Goal: Task Accomplishment & Management: Use online tool/utility

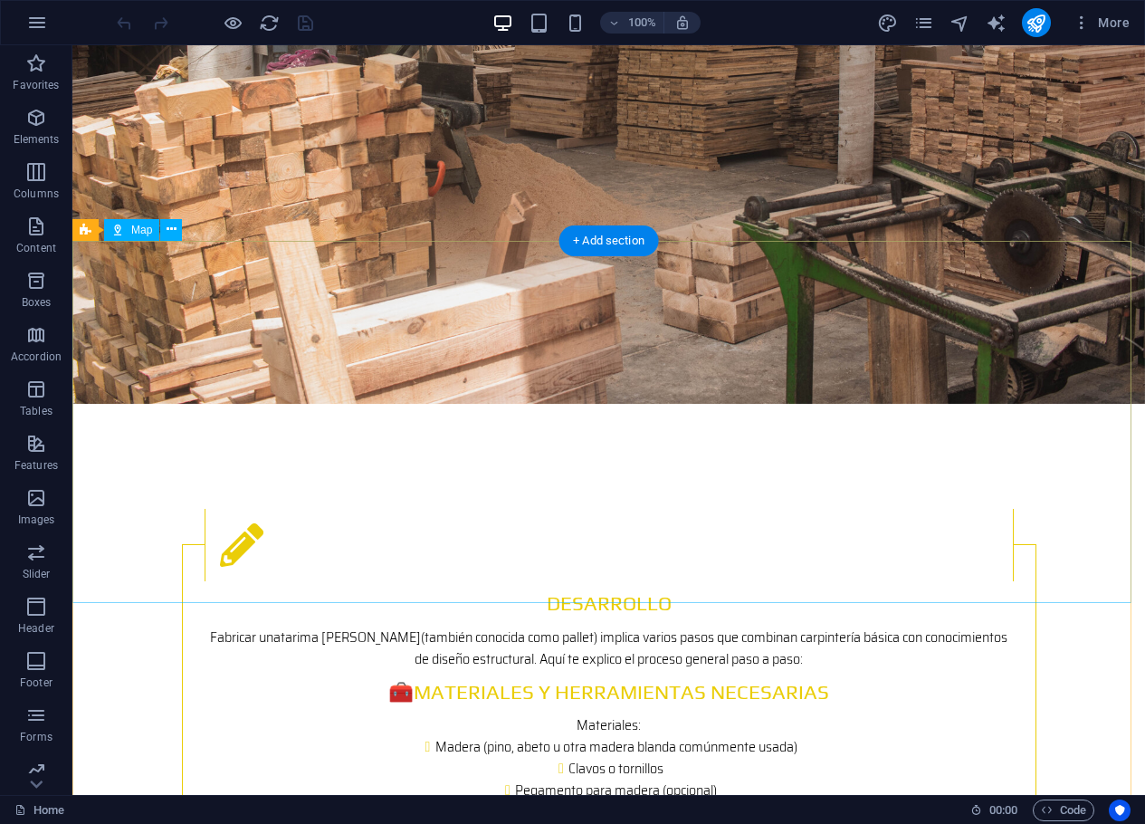
scroll to position [3923, 0]
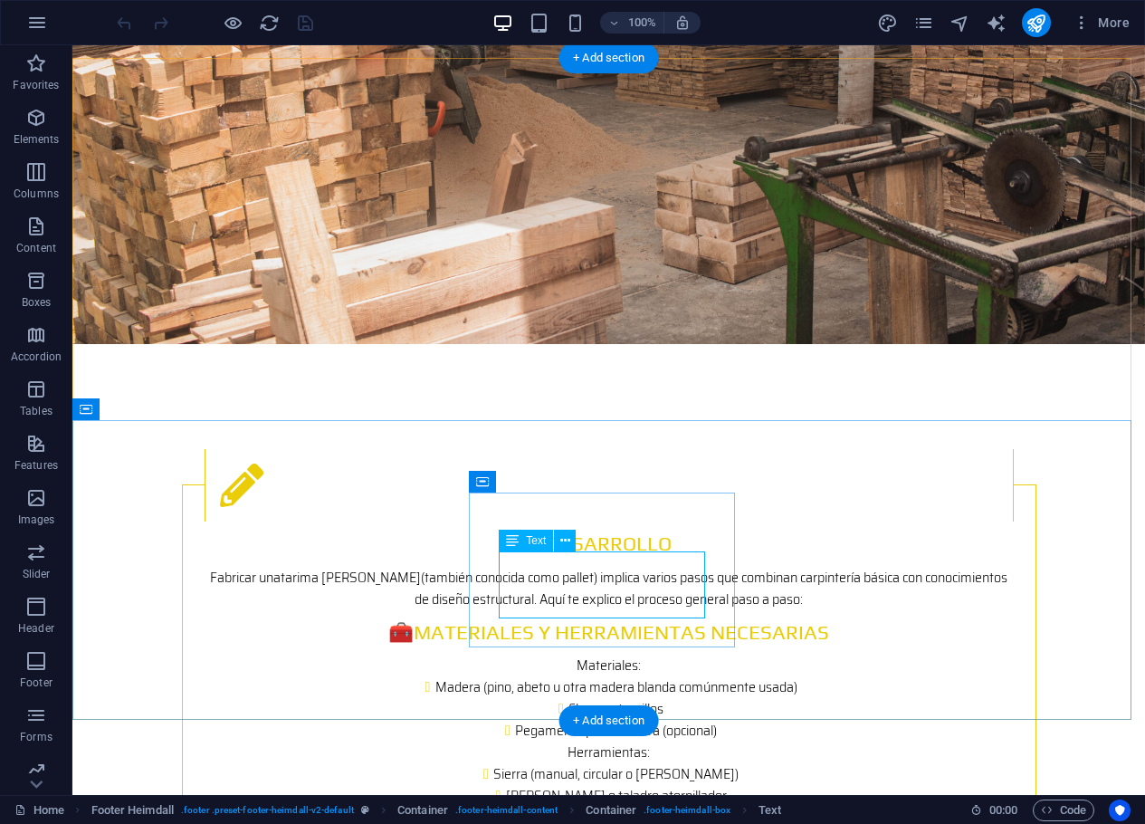
drag, startPoint x: 630, startPoint y: 560, endPoint x: 644, endPoint y: 562, distance: 13.7
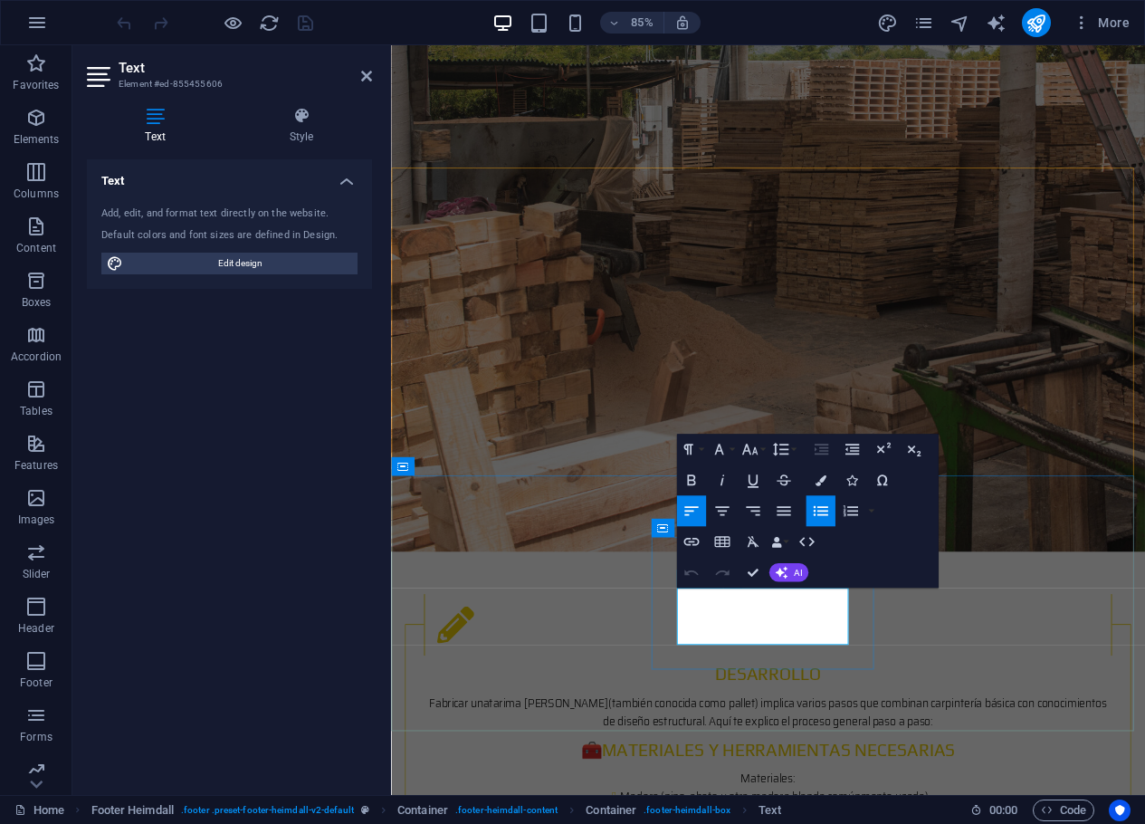
scroll to position [3971, 0]
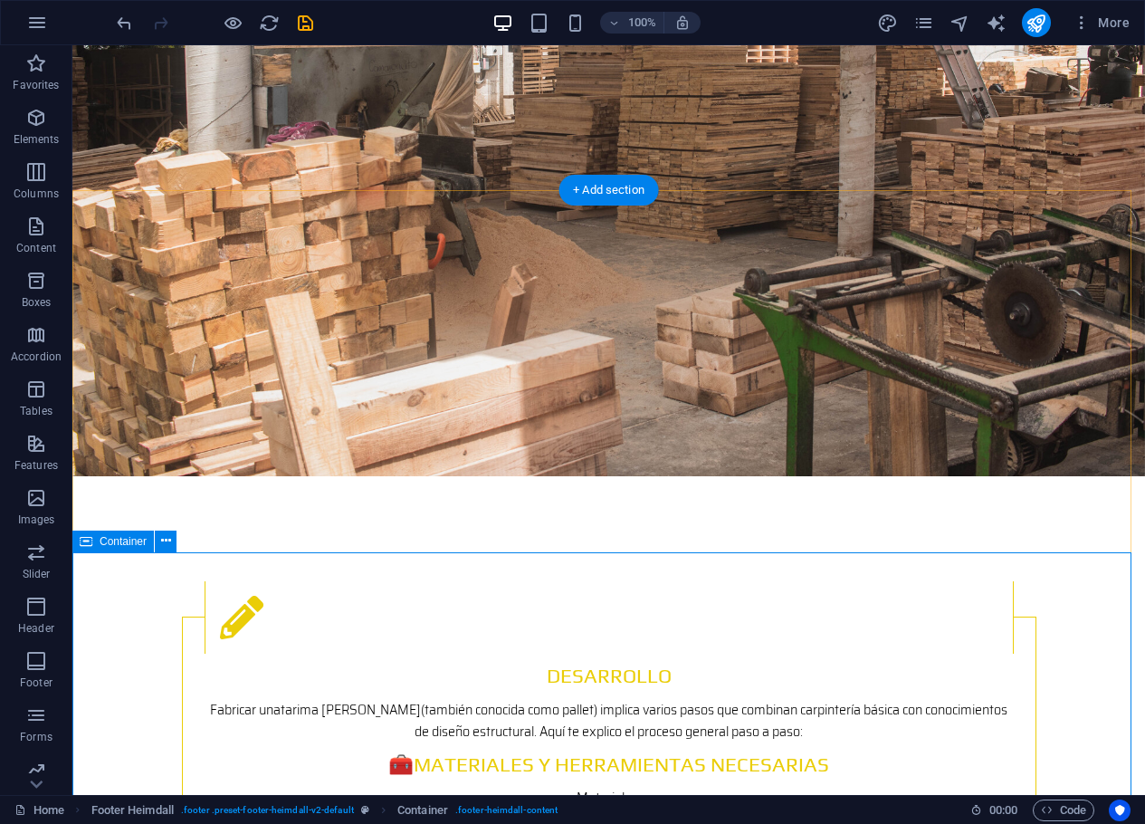
scroll to position [3882, 0]
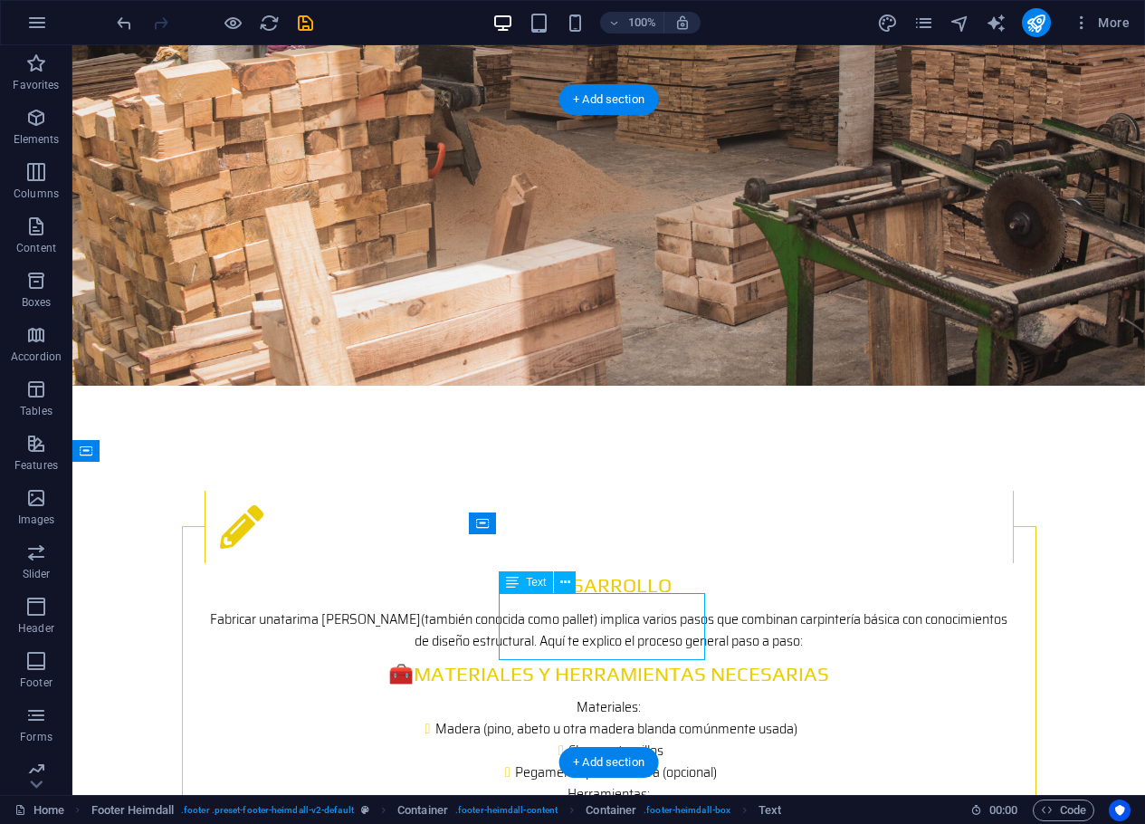
drag, startPoint x: 570, startPoint y: 619, endPoint x: 284, endPoint y: 720, distance: 303.3
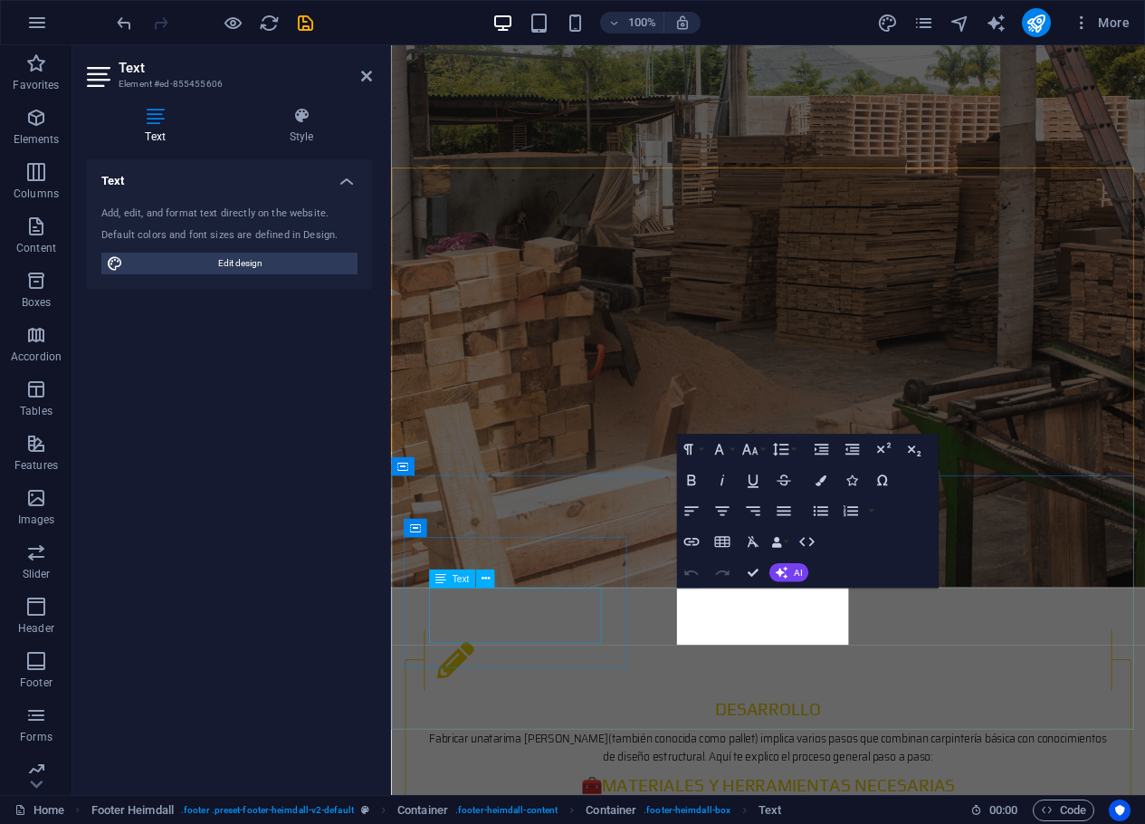
scroll to position [3971, 0]
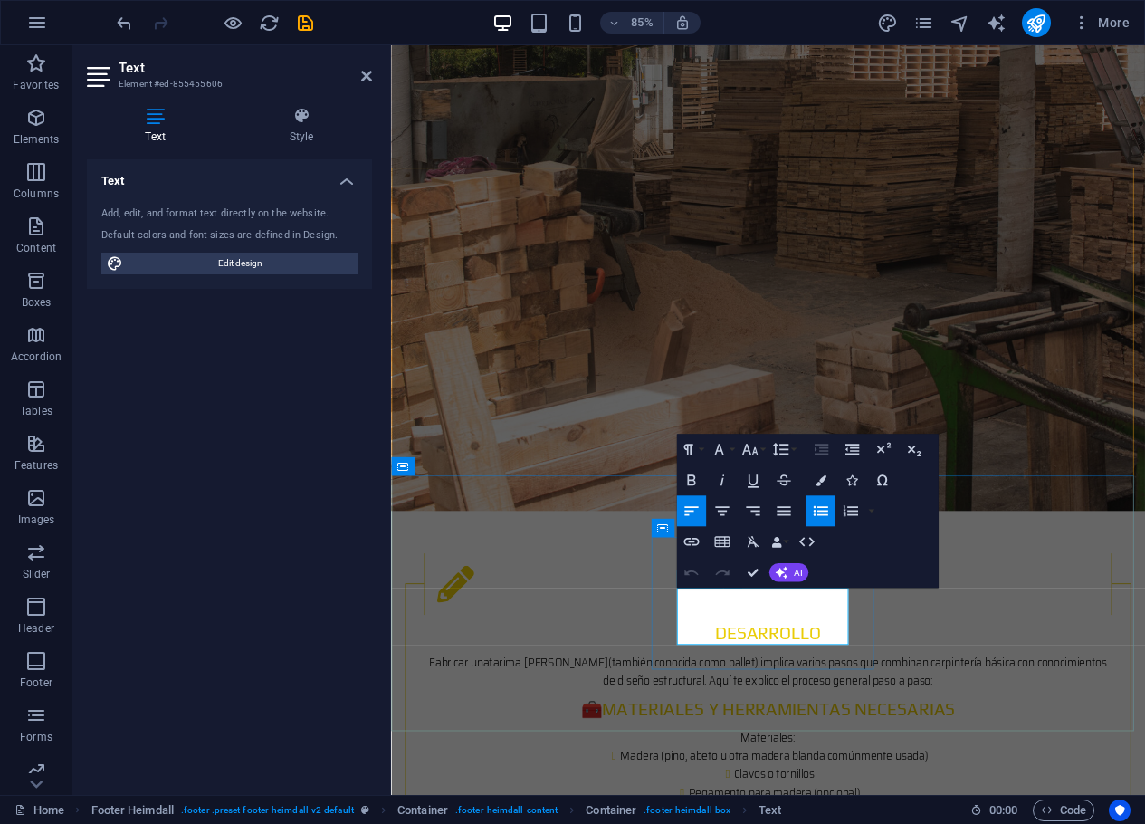
drag, startPoint x: 774, startPoint y: 719, endPoint x: 792, endPoint y: 749, distance: 34.9
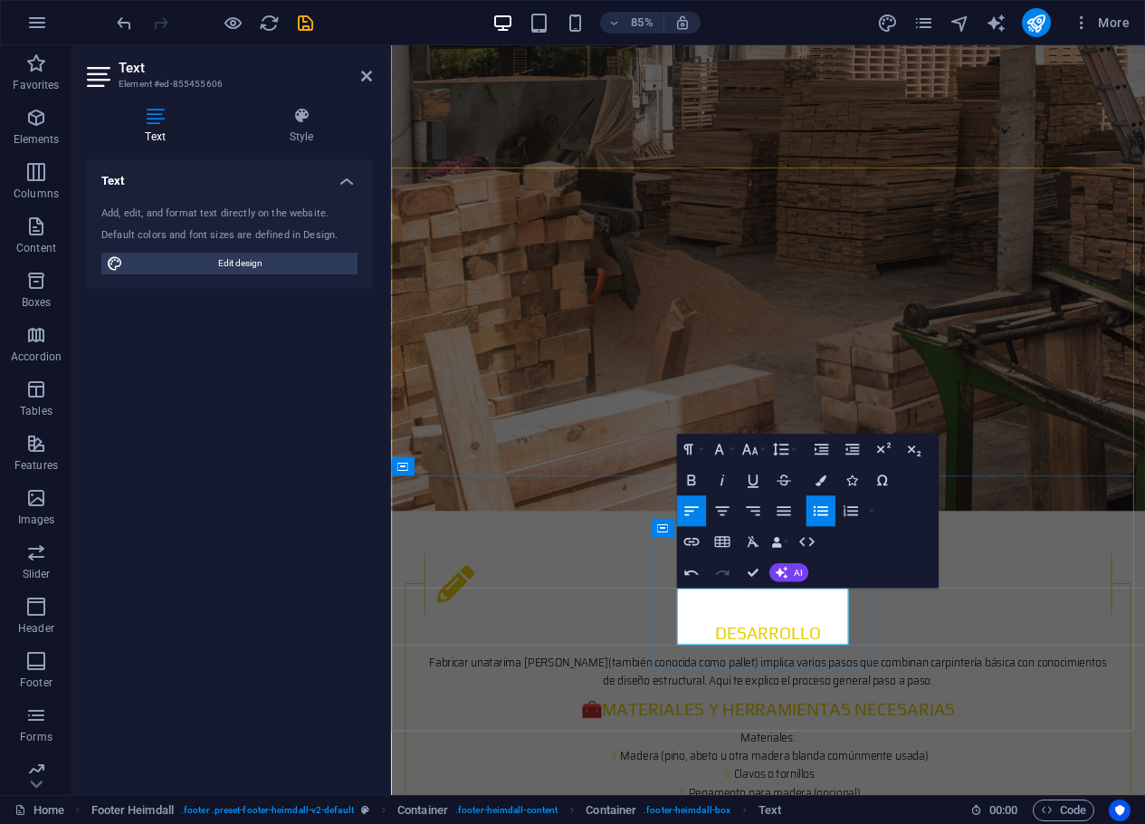
drag, startPoint x: 1094, startPoint y: 741, endPoint x: 1327, endPoint y: 637, distance: 255.4
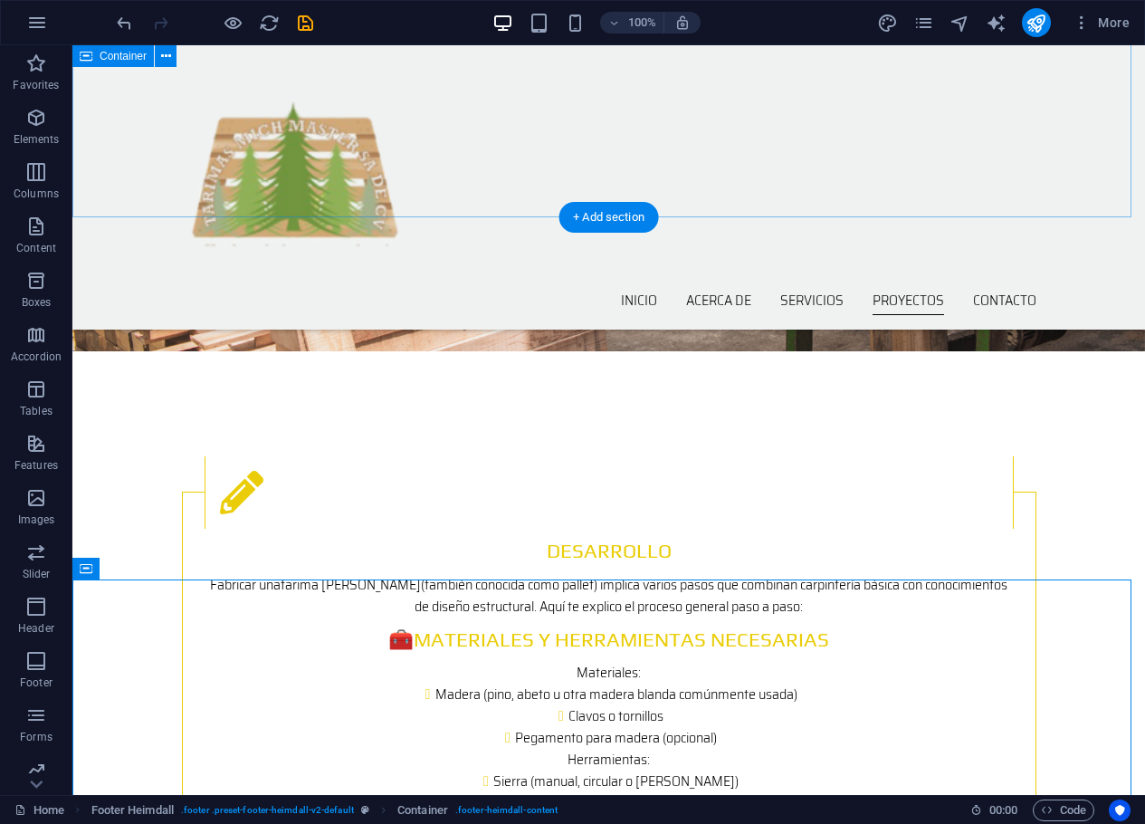
scroll to position [3742, 0]
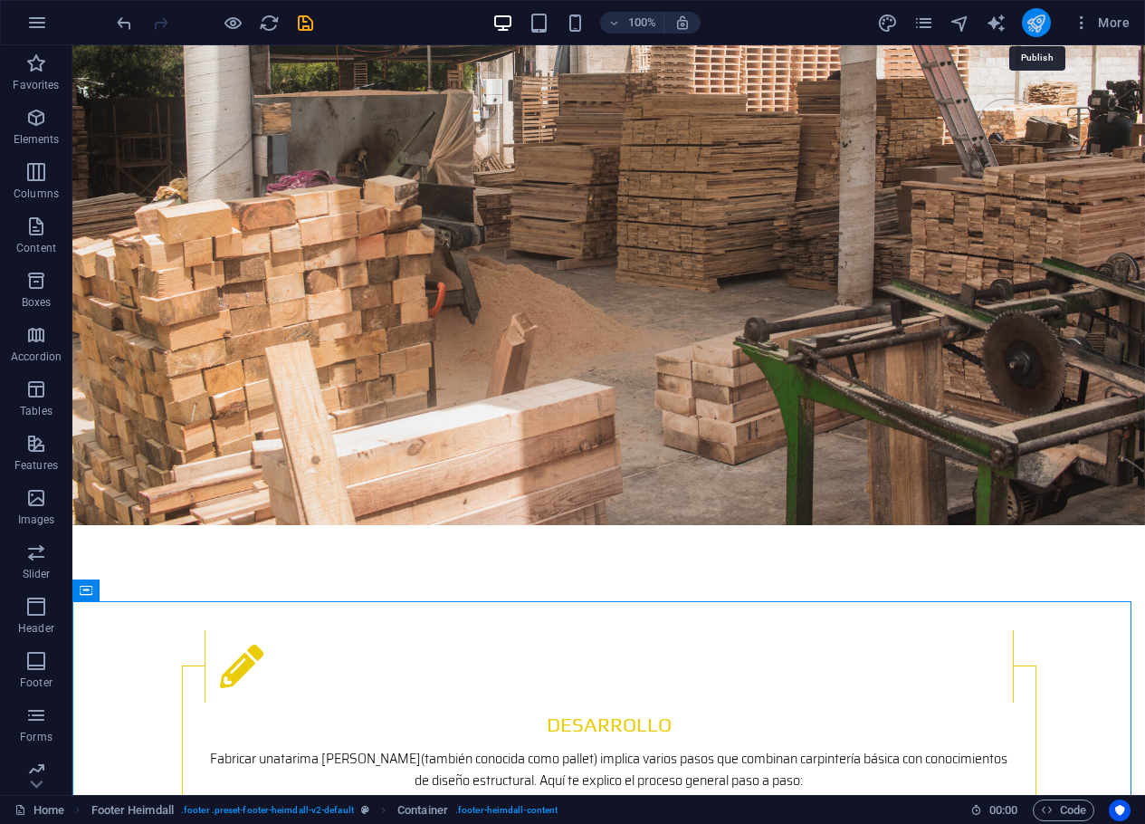
click at [1036, 23] on icon "publish" at bounding box center [1036, 23] width 21 height 21
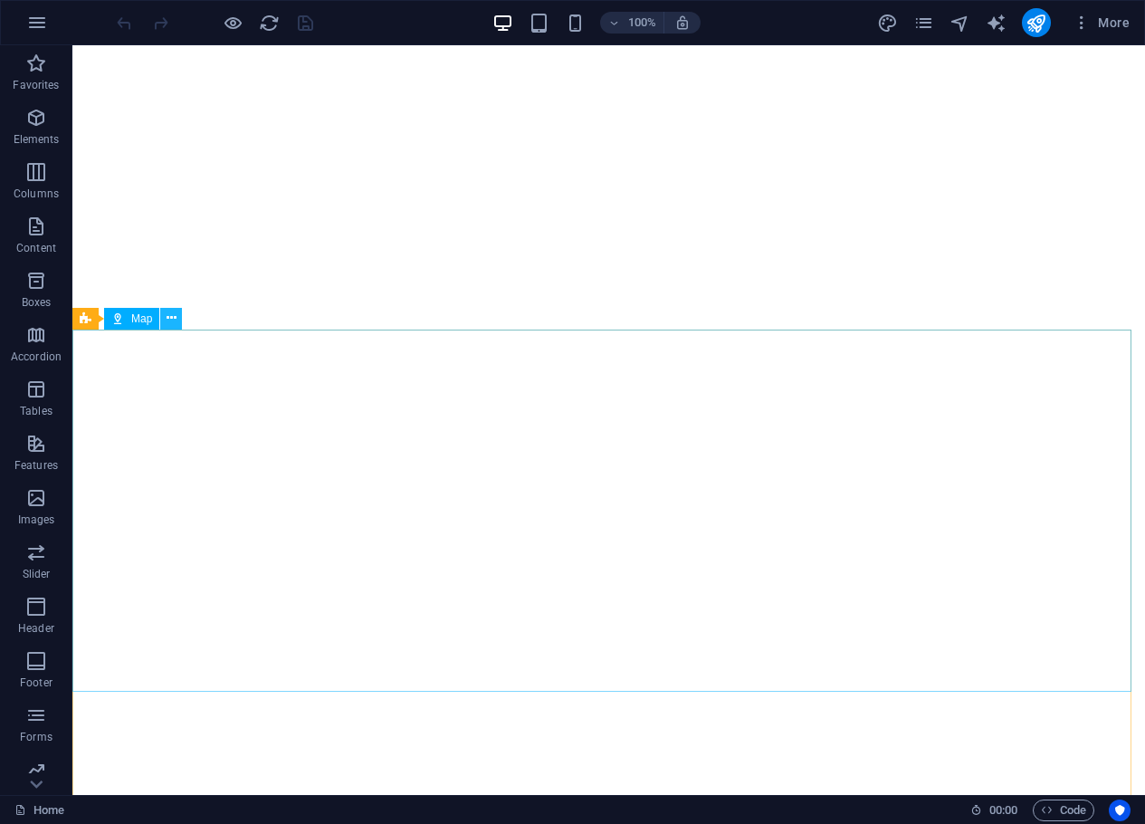
click at [168, 314] on icon at bounding box center [172, 318] width 10 height 19
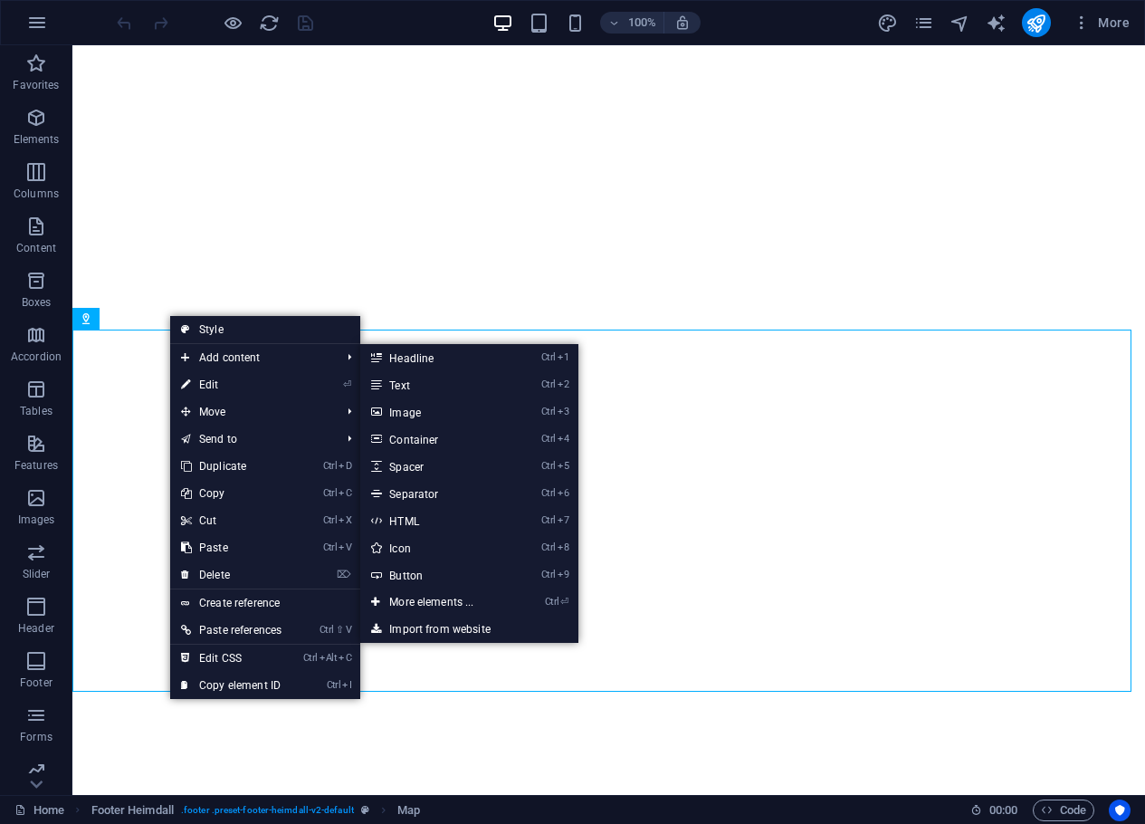
click at [235, 381] on link "⏎ Edit" at bounding box center [231, 384] width 122 height 27
select select "px"
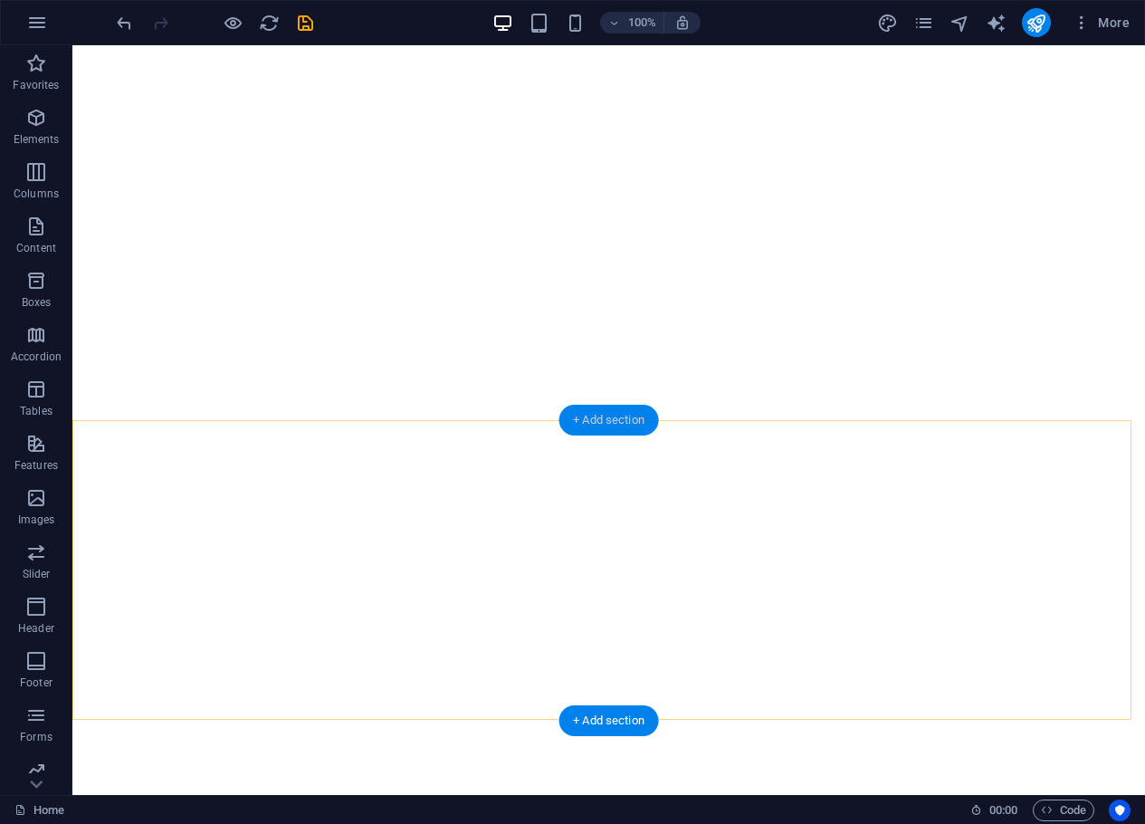
click at [609, 420] on div "+ Add section" at bounding box center [609, 420] width 101 height 31
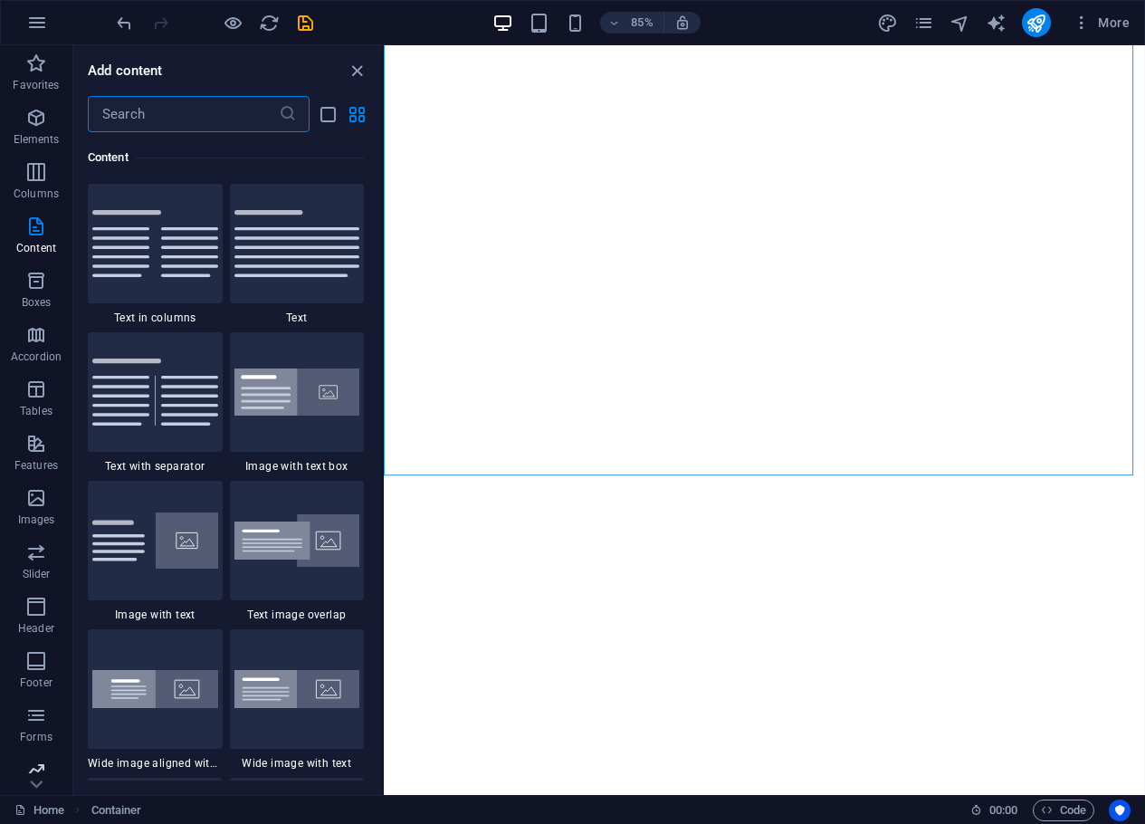
scroll to position [65, 0]
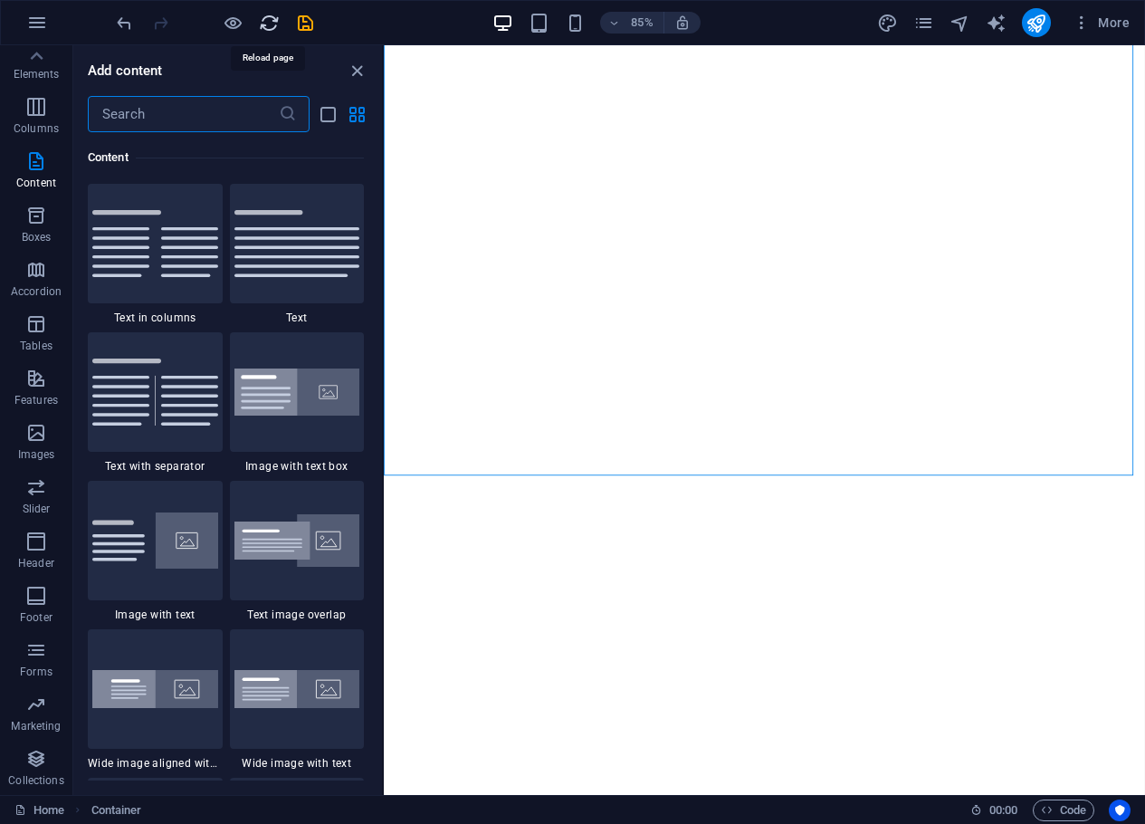
click at [268, 24] on icon "reload" at bounding box center [269, 23] width 21 height 21
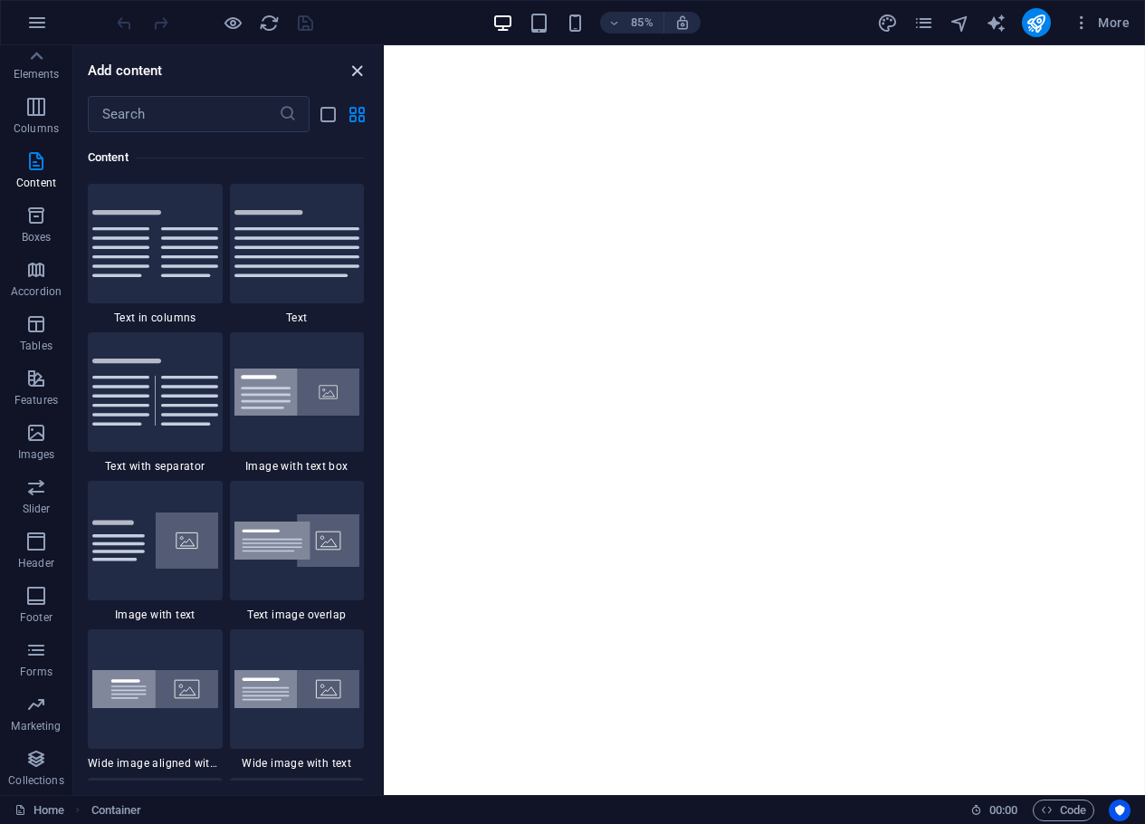
click at [359, 71] on icon "close panel" at bounding box center [357, 71] width 21 height 21
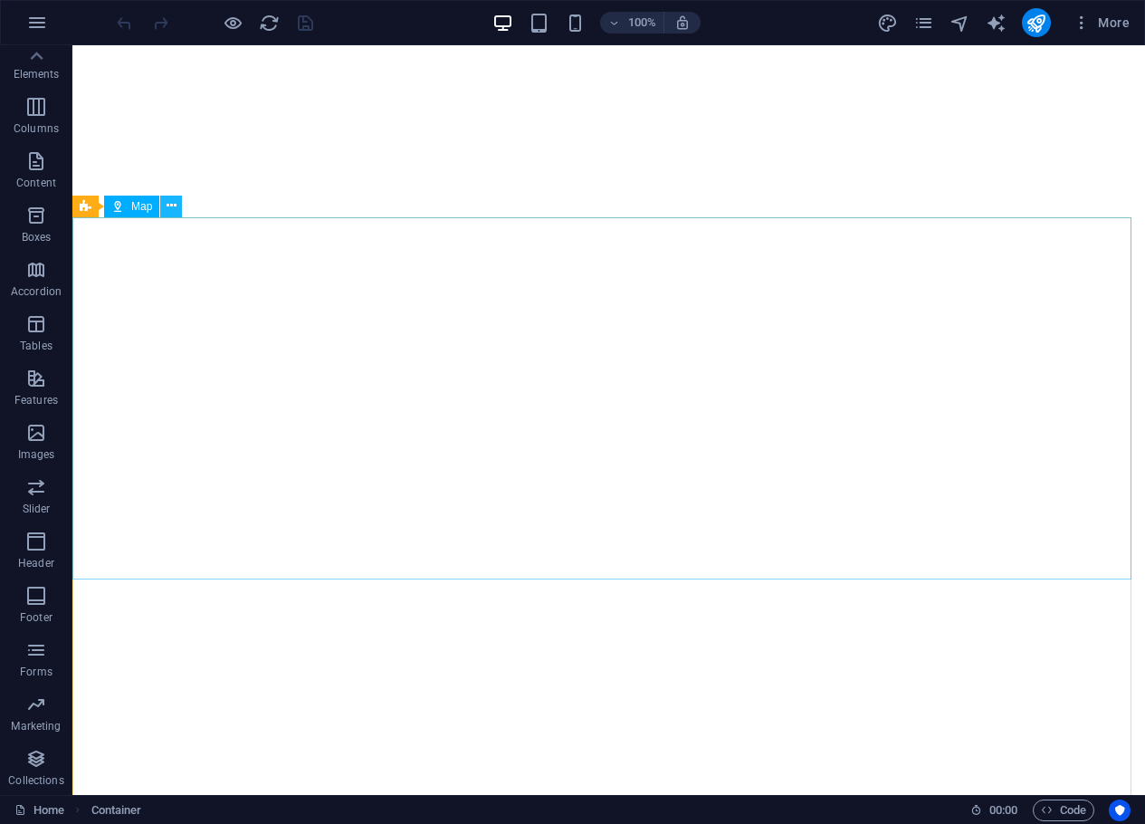
click at [168, 207] on icon at bounding box center [172, 205] width 10 height 19
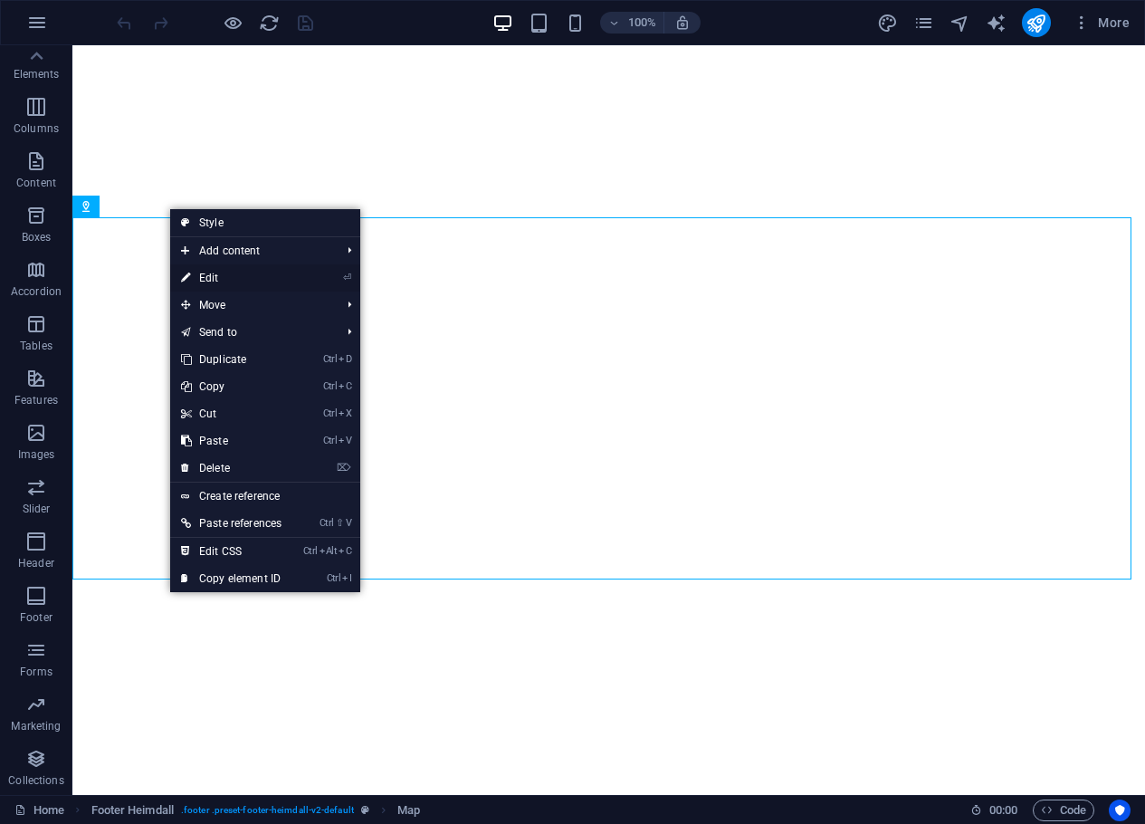
click at [261, 278] on link "⏎ Edit" at bounding box center [231, 277] width 122 height 27
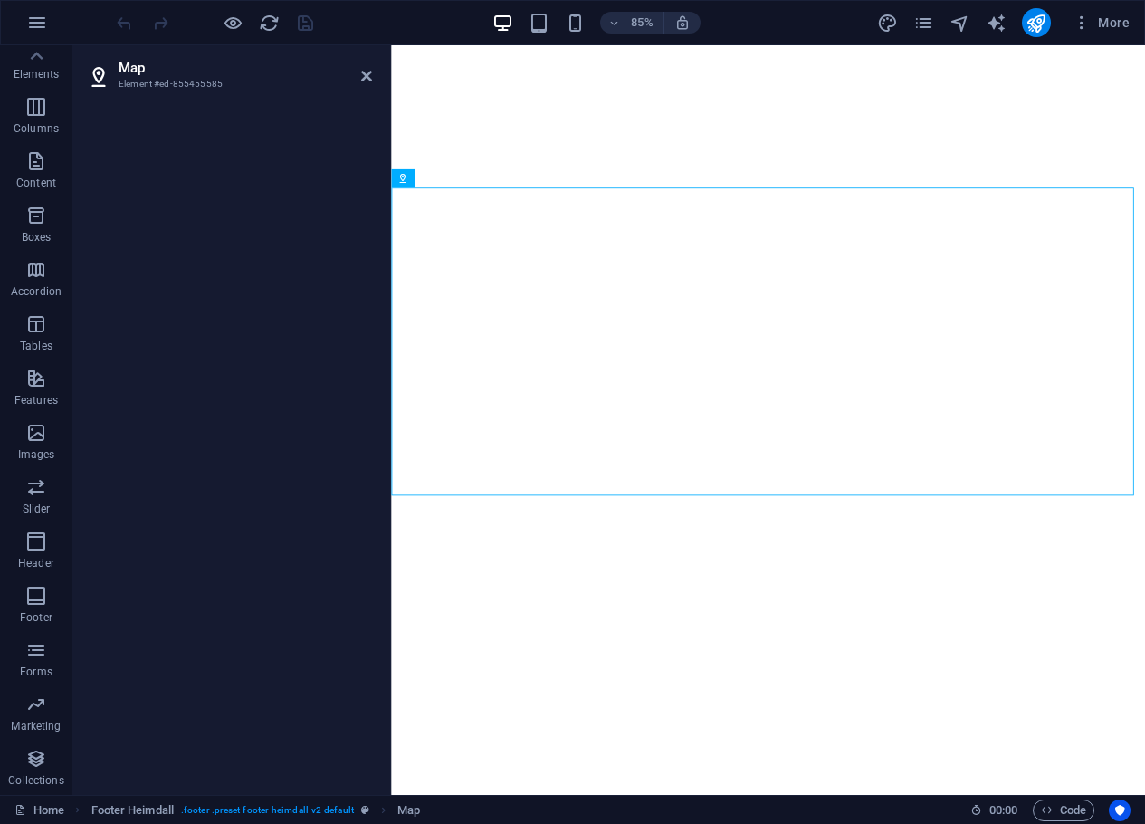
click at [151, 84] on h3 "Element #ed-855455585" at bounding box center [227, 84] width 217 height 16
click at [369, 75] on icon at bounding box center [366, 76] width 11 height 14
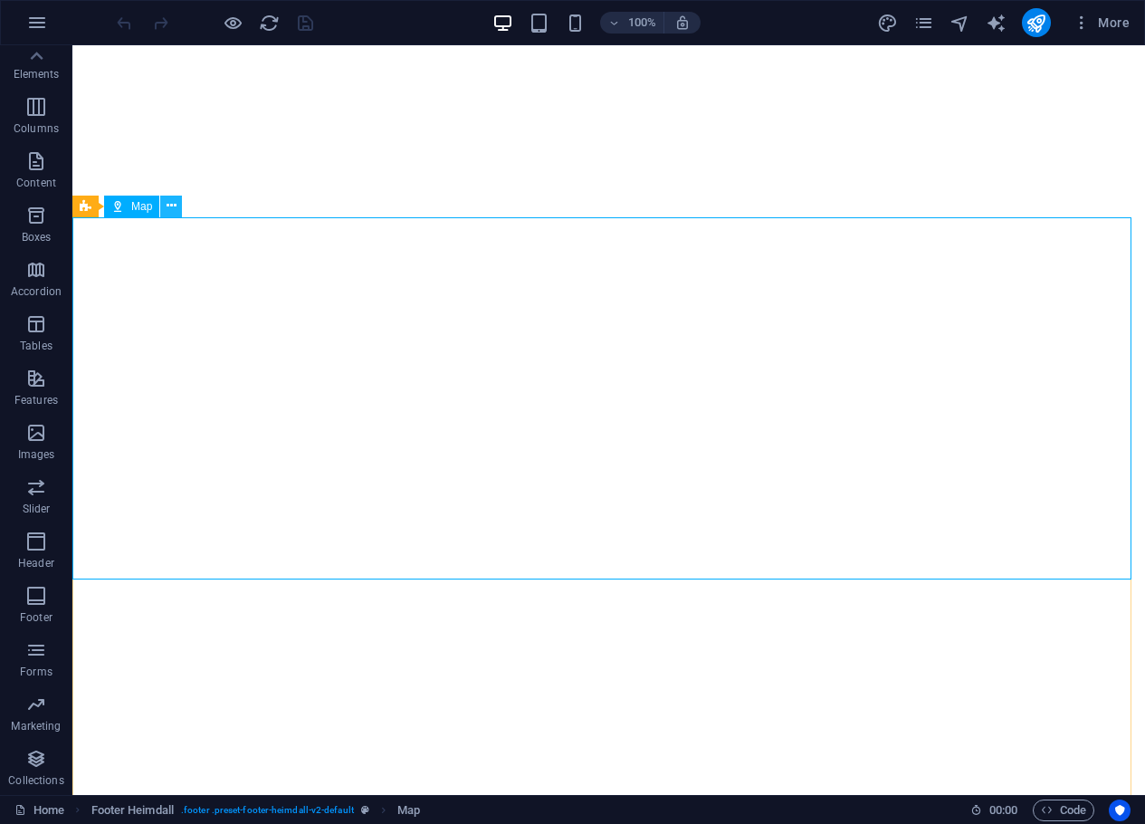
click at [179, 204] on button at bounding box center [171, 207] width 22 height 22
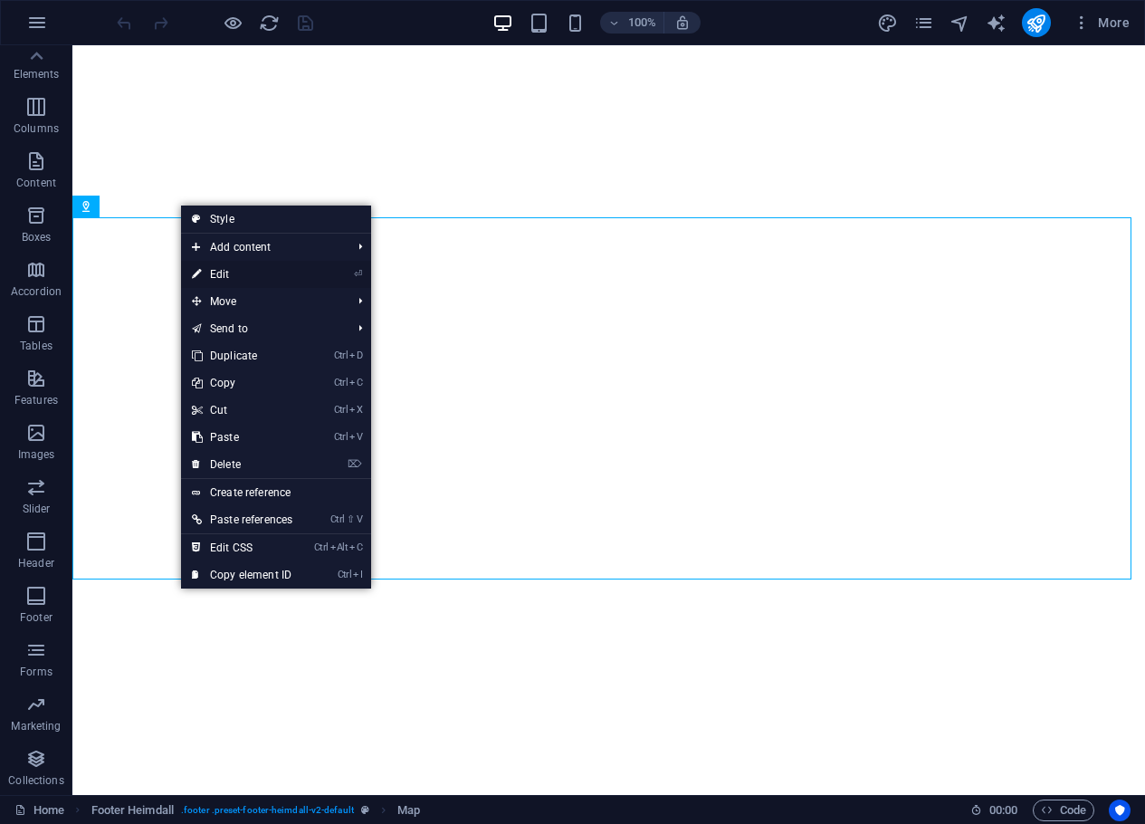
click at [222, 272] on link "⏎ Edit" at bounding box center [242, 274] width 122 height 27
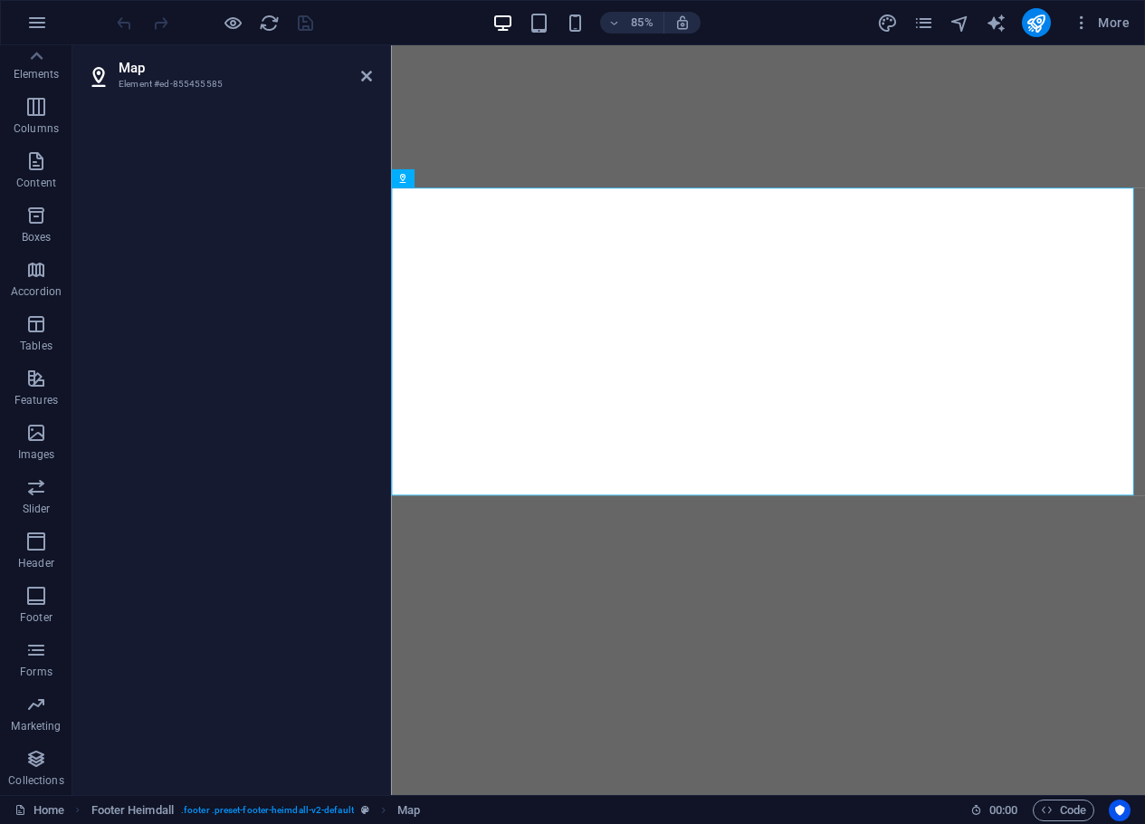
click at [234, 335] on div at bounding box center [229, 443] width 314 height 703
click at [481, 181] on button at bounding box center [475, 178] width 18 height 18
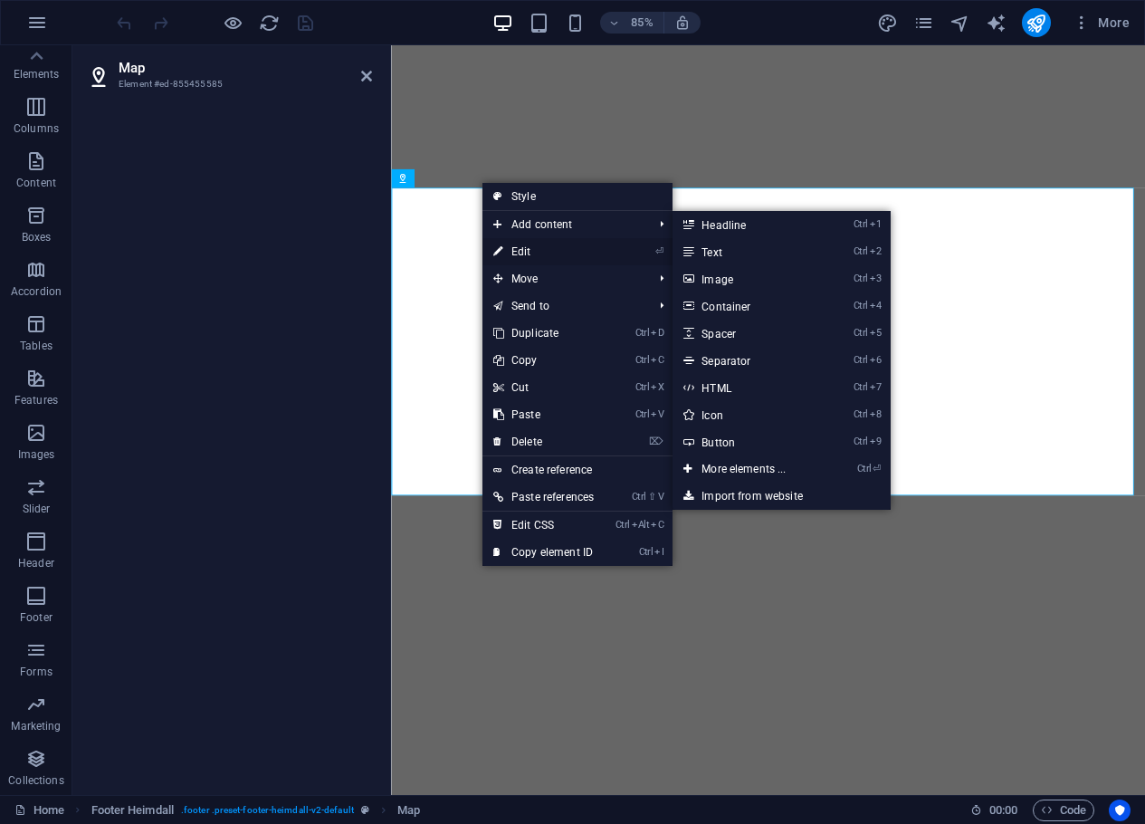
click at [573, 253] on link "⏎ Edit" at bounding box center [544, 251] width 122 height 27
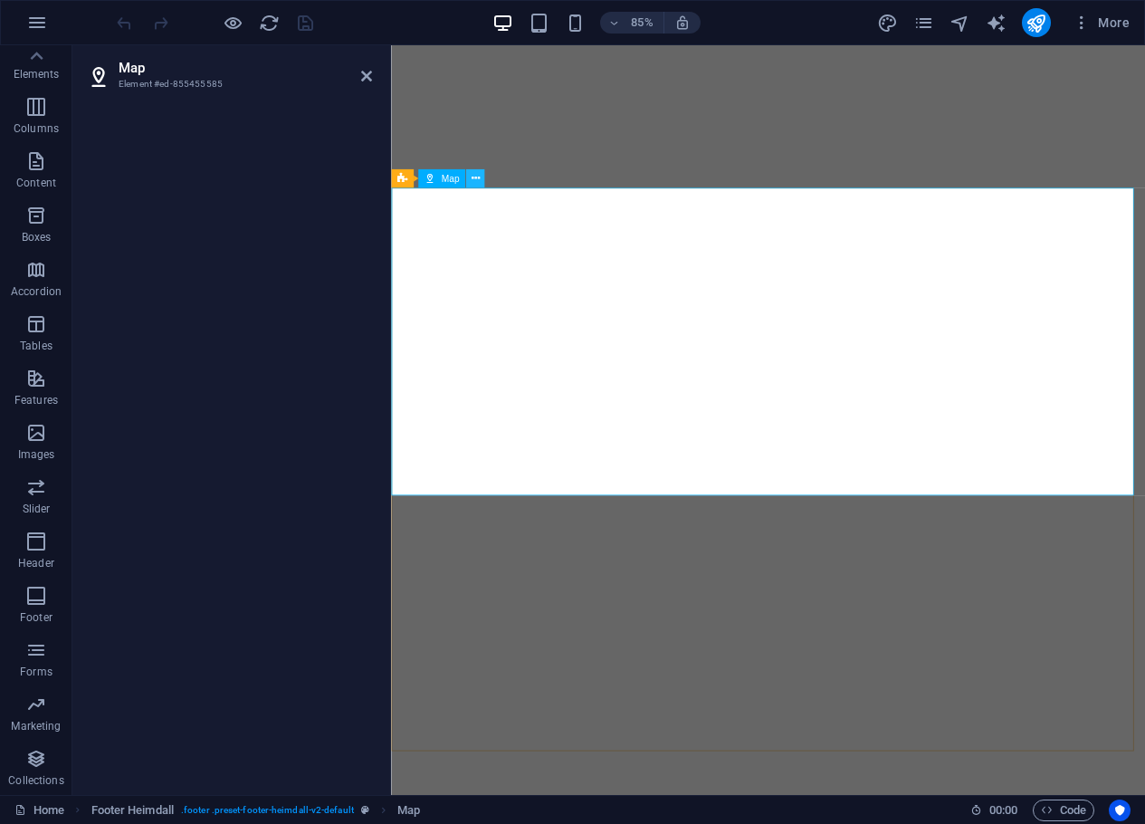
click at [478, 171] on icon at bounding box center [475, 179] width 8 height 16
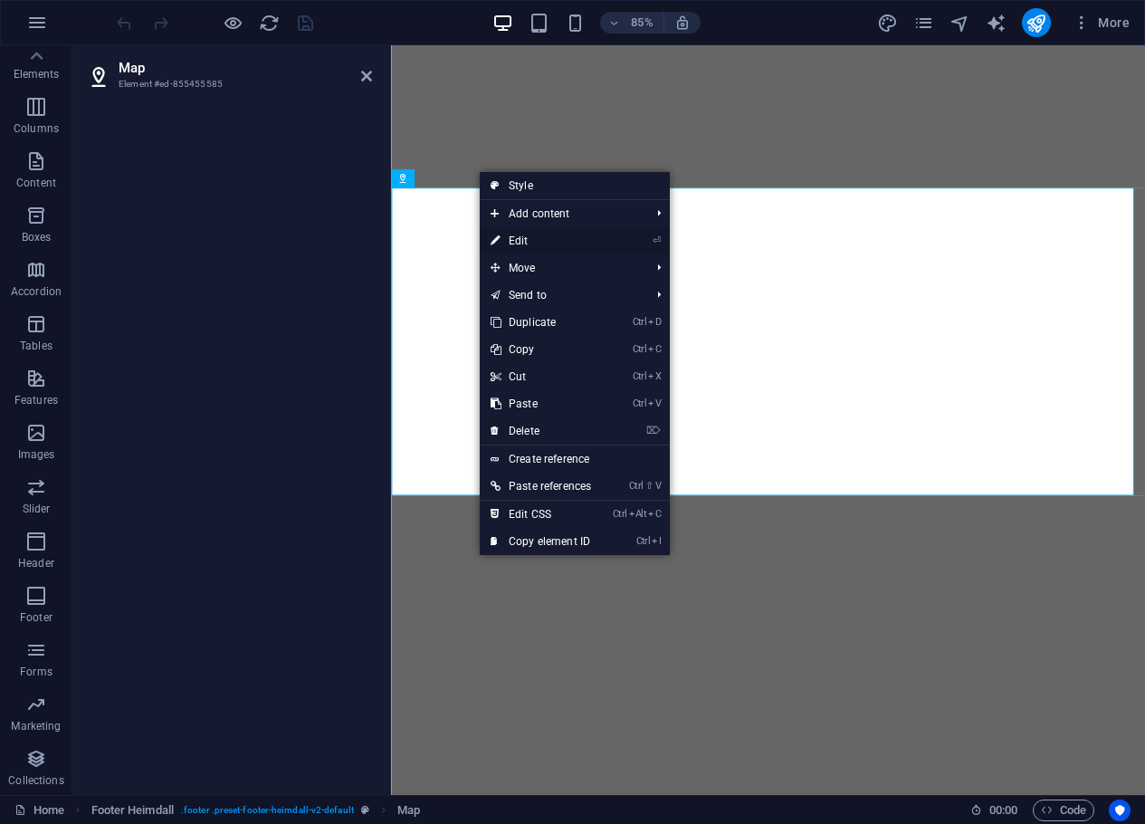
click at [515, 239] on link "⏎ Edit" at bounding box center [541, 240] width 122 height 27
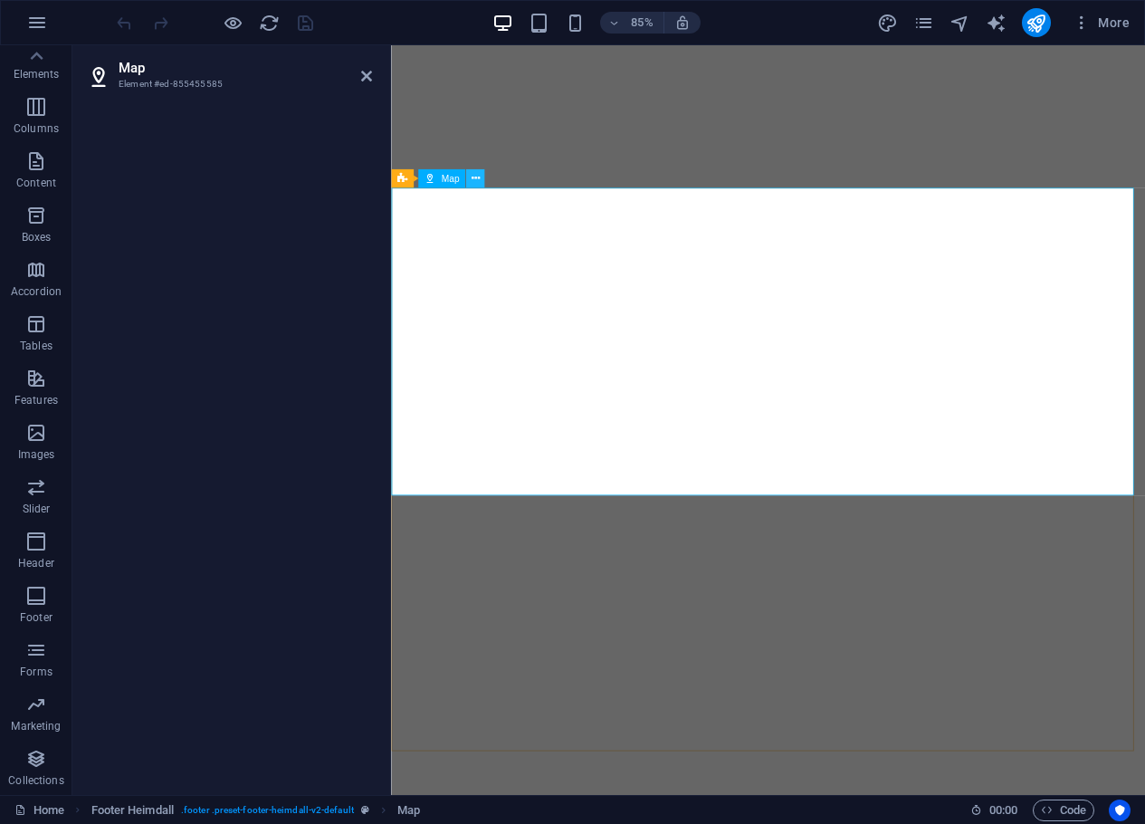
click at [477, 178] on icon at bounding box center [475, 179] width 8 height 16
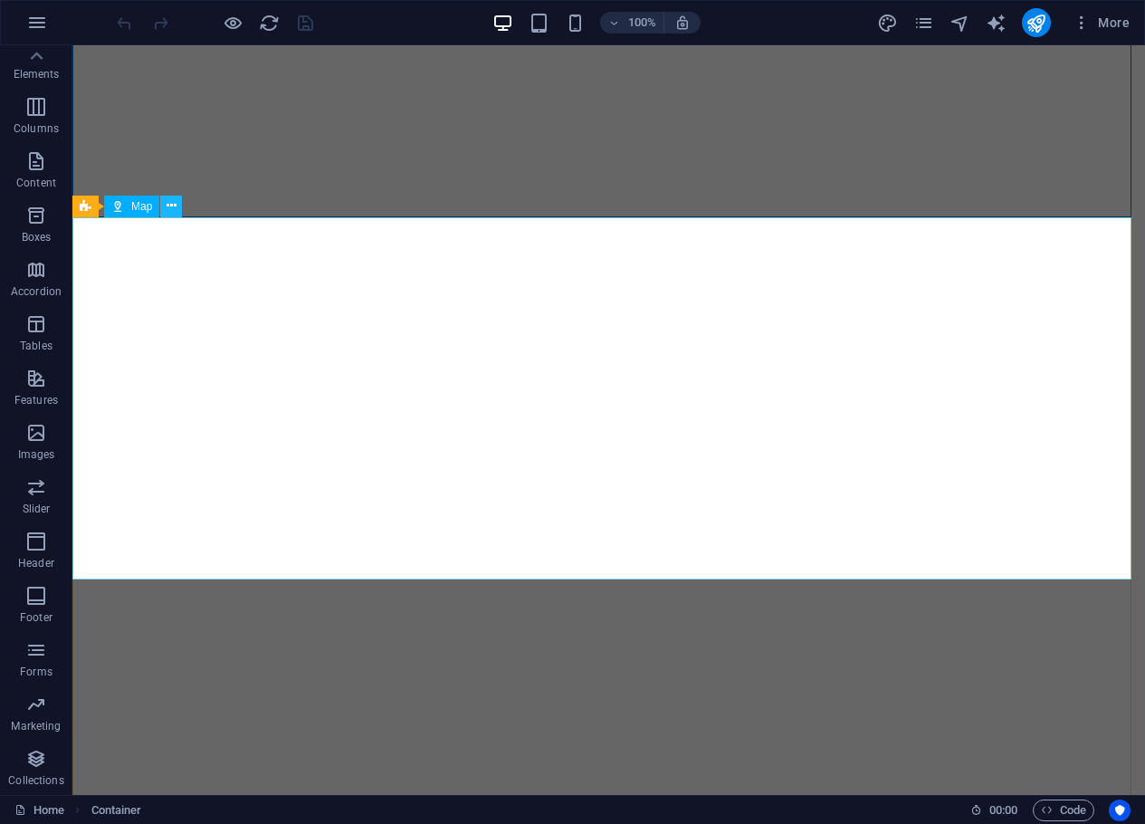
click at [176, 204] on icon at bounding box center [172, 205] width 10 height 19
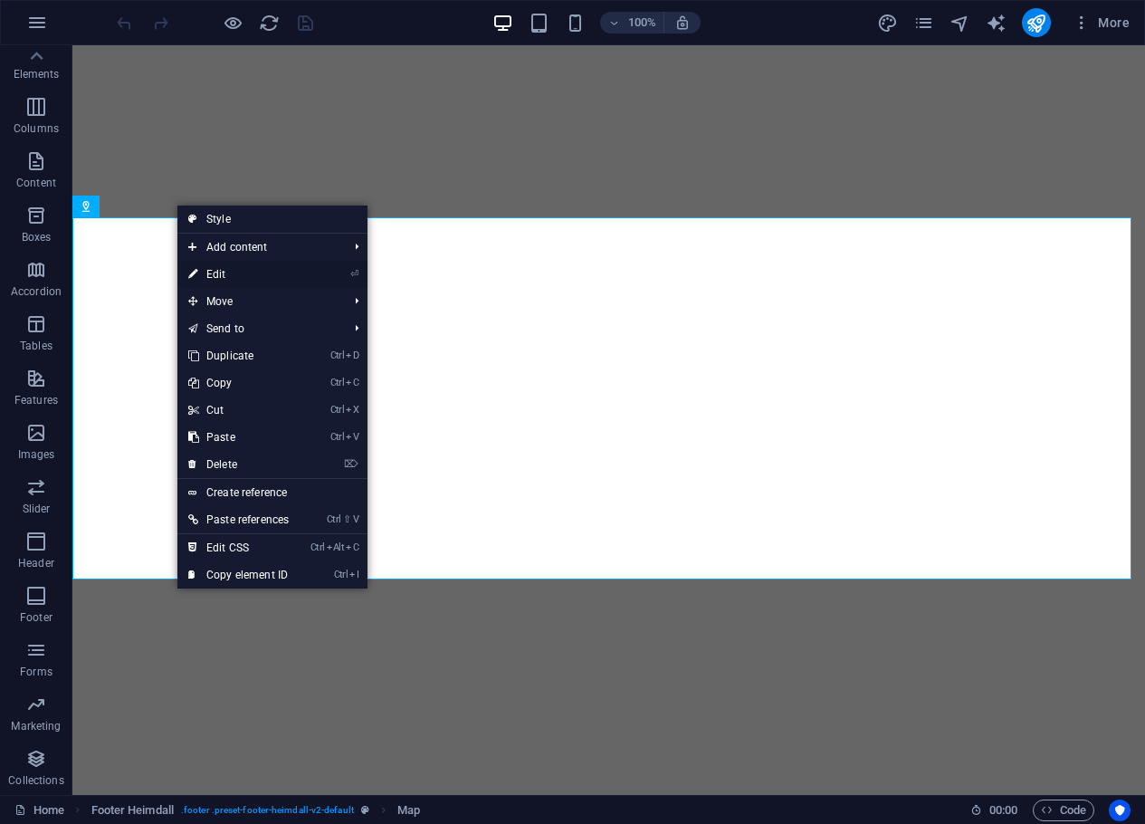
click at [215, 271] on link "⏎ Edit" at bounding box center [238, 274] width 122 height 27
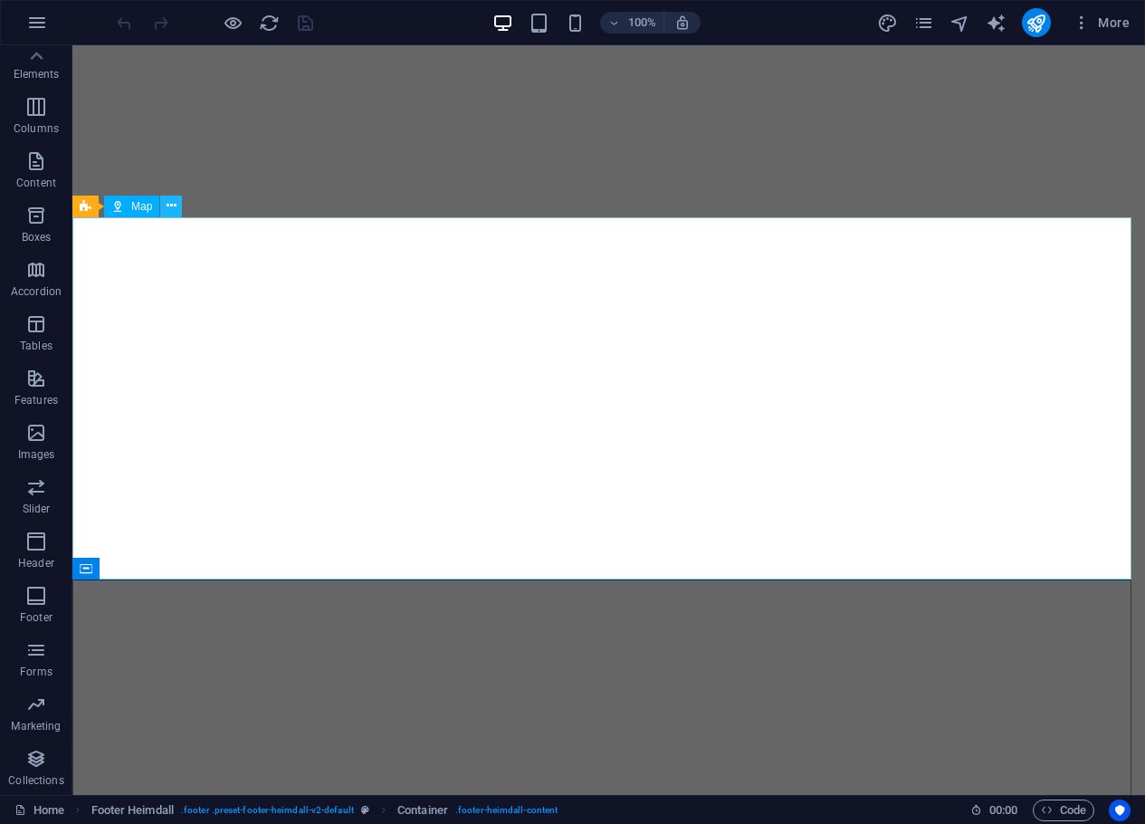
click at [174, 200] on icon at bounding box center [172, 205] width 10 height 19
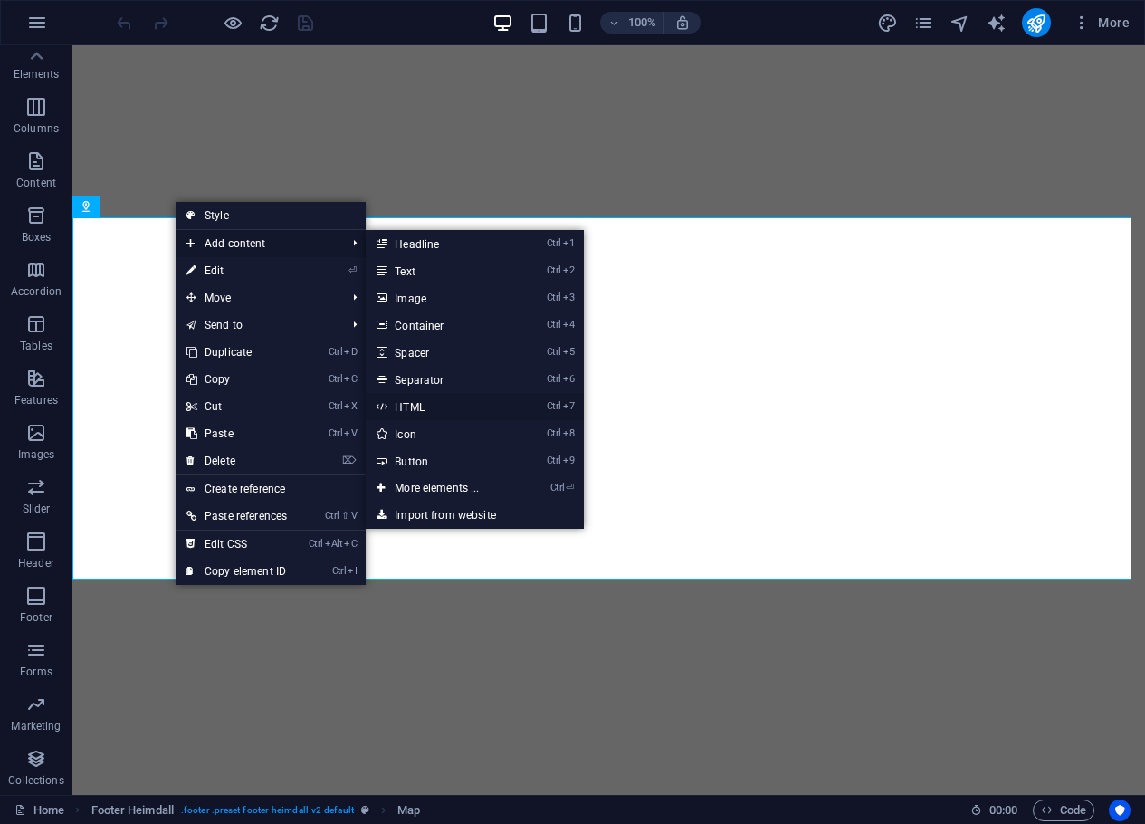
click at [417, 404] on link "Ctrl 7 HTML" at bounding box center [440, 406] width 149 height 27
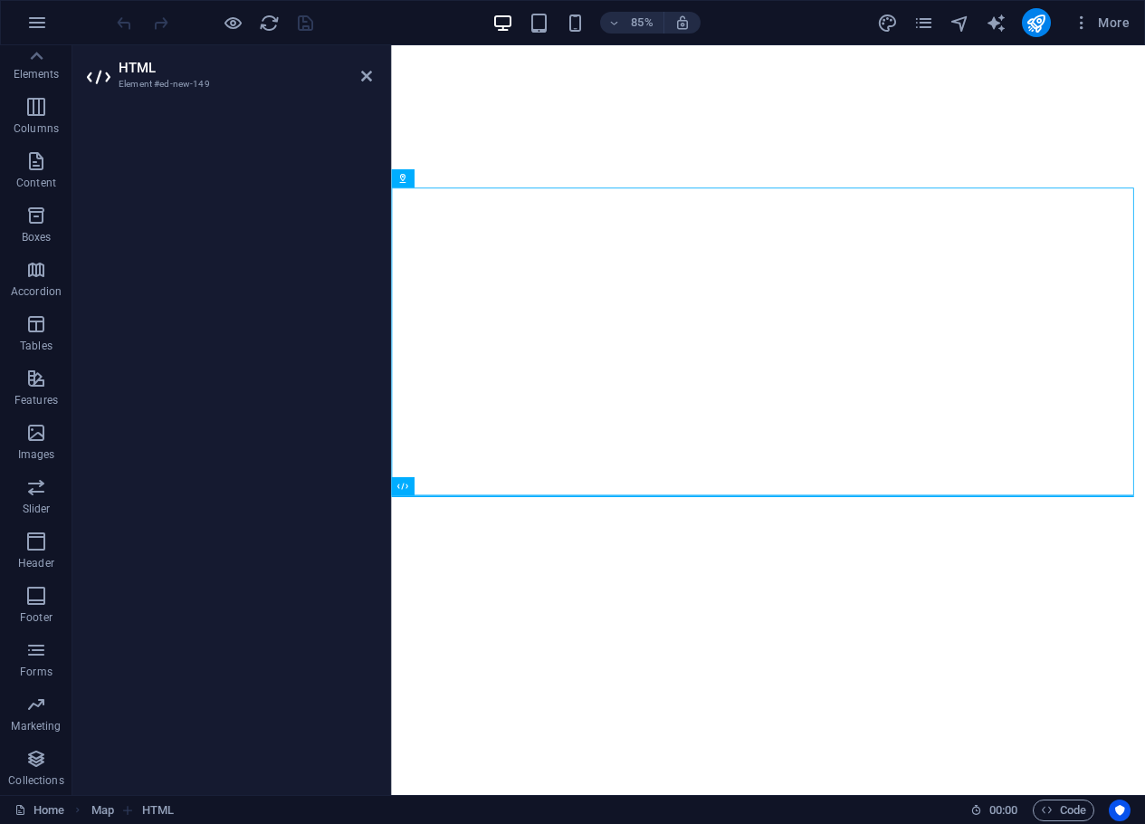
drag, startPoint x: 152, startPoint y: 73, endPoint x: 134, endPoint y: 70, distance: 18.5
click at [134, 70] on h2 "HTML" at bounding box center [246, 68] width 254 height 16
click at [117, 76] on header "HTML Element #ed-new-149" at bounding box center [229, 68] width 285 height 47
click at [363, 76] on icon at bounding box center [366, 76] width 11 height 14
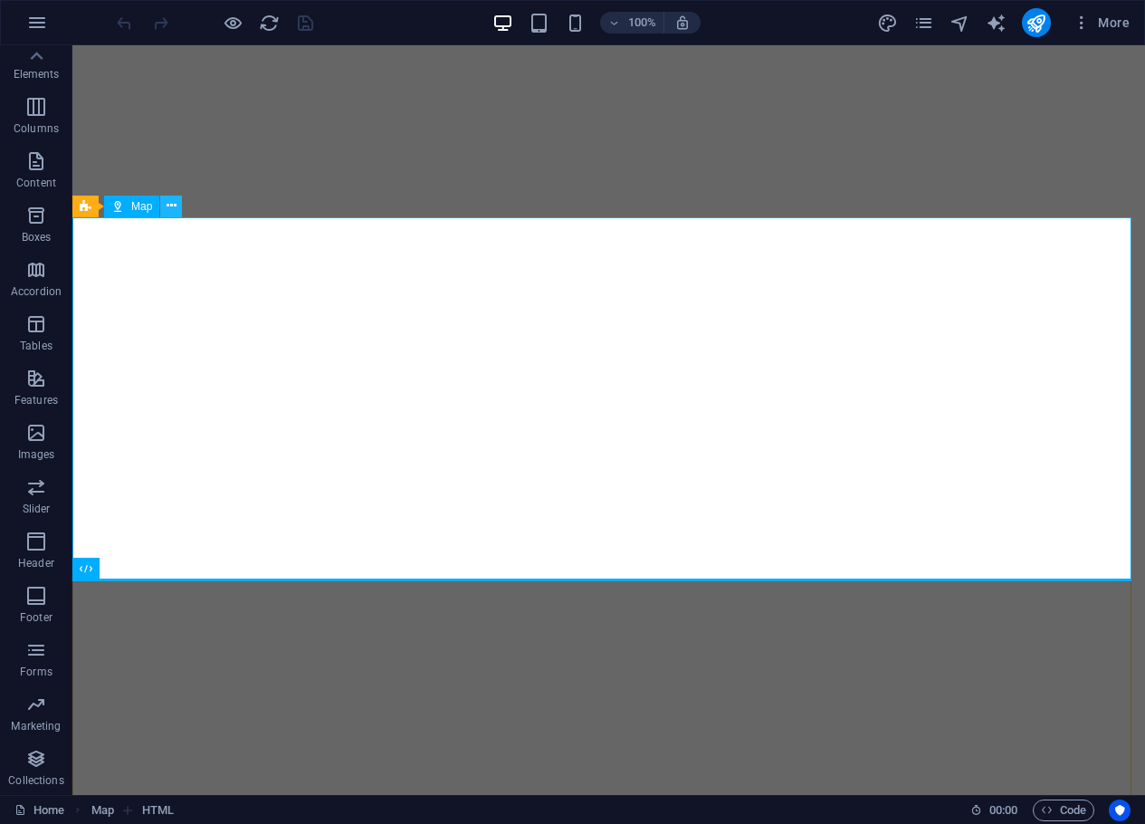
click at [173, 204] on icon at bounding box center [172, 205] width 10 height 19
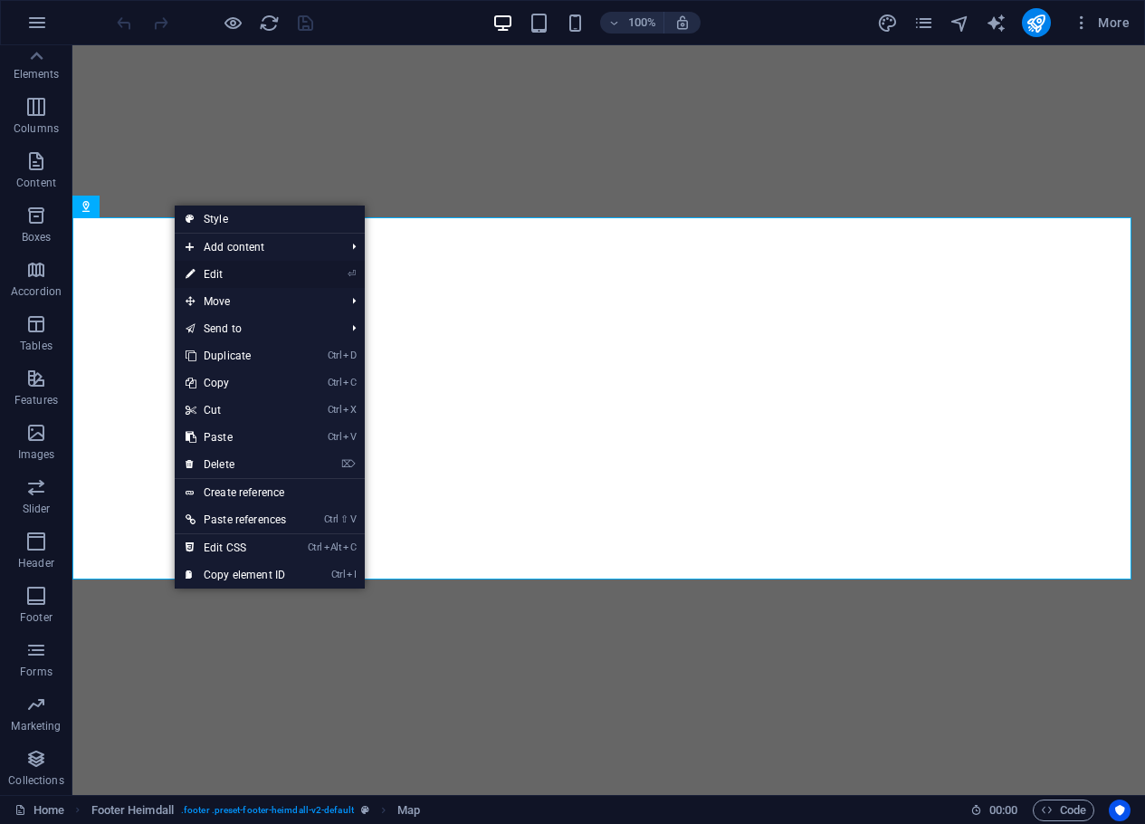
click at [213, 273] on link "⏎ Edit" at bounding box center [236, 274] width 122 height 27
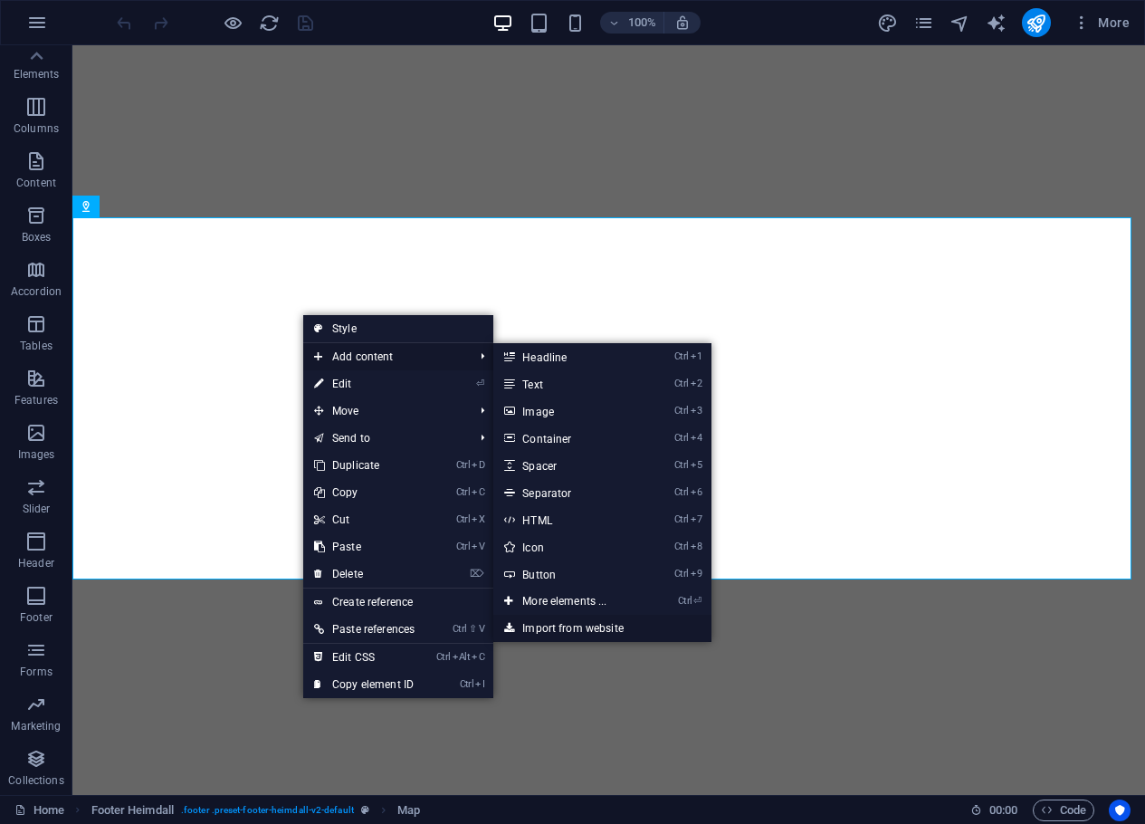
click at [586, 625] on link "Import from website" at bounding box center [601, 628] width 217 height 27
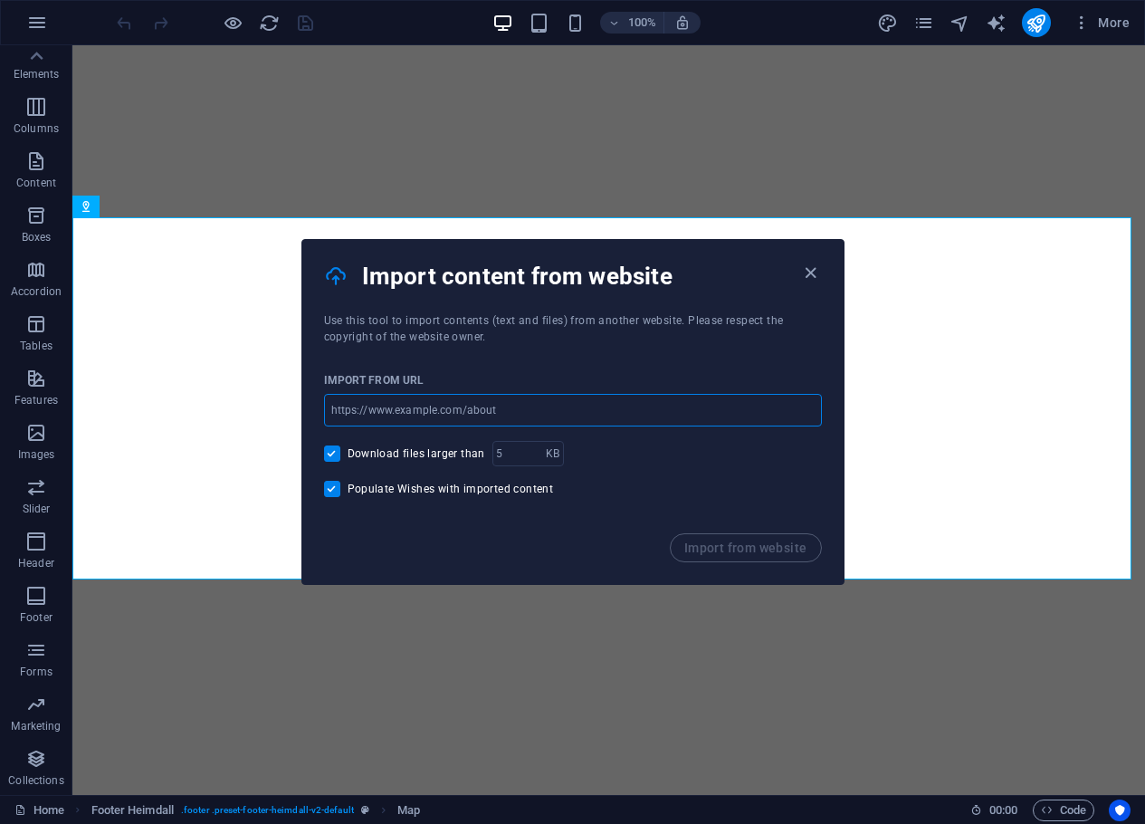
paste input "[URL][DOMAIN_NAME]"
type input "[URL][DOMAIN_NAME]"
click at [767, 550] on span "Import from website" at bounding box center [746, 548] width 123 height 14
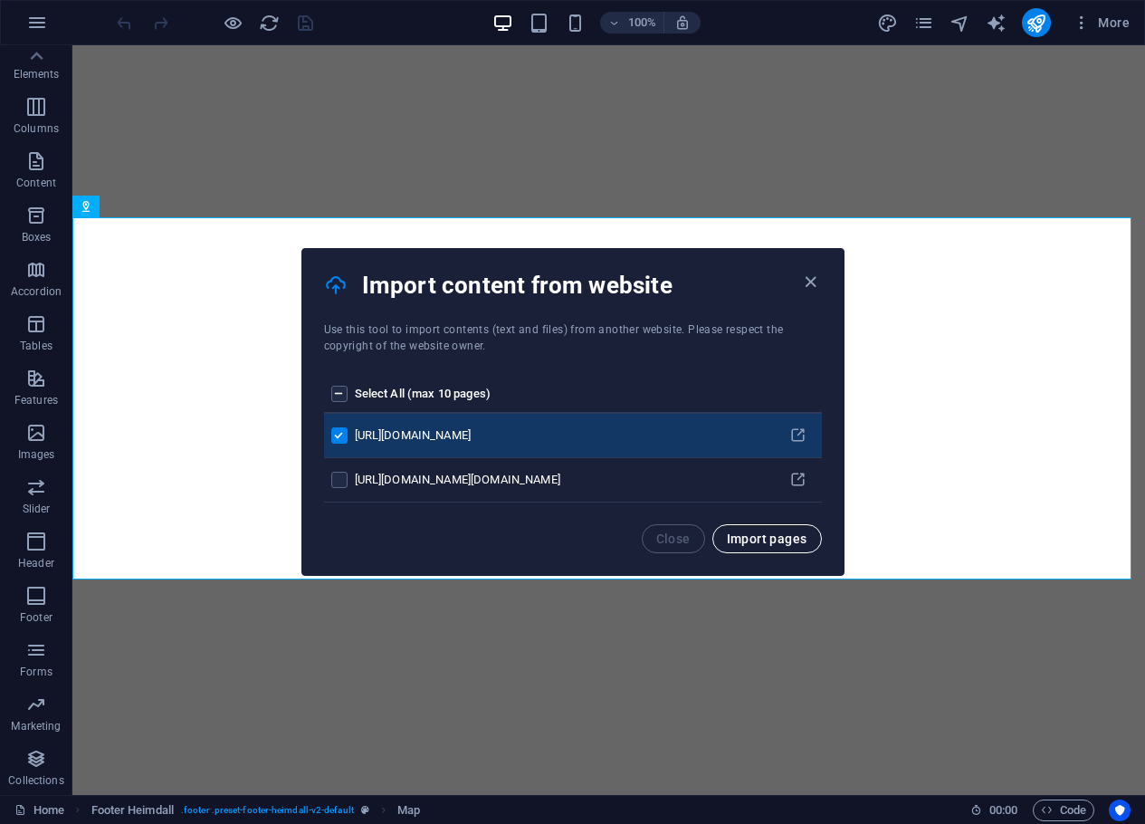
click at [781, 540] on span "Import pages" at bounding box center [767, 538] width 81 height 14
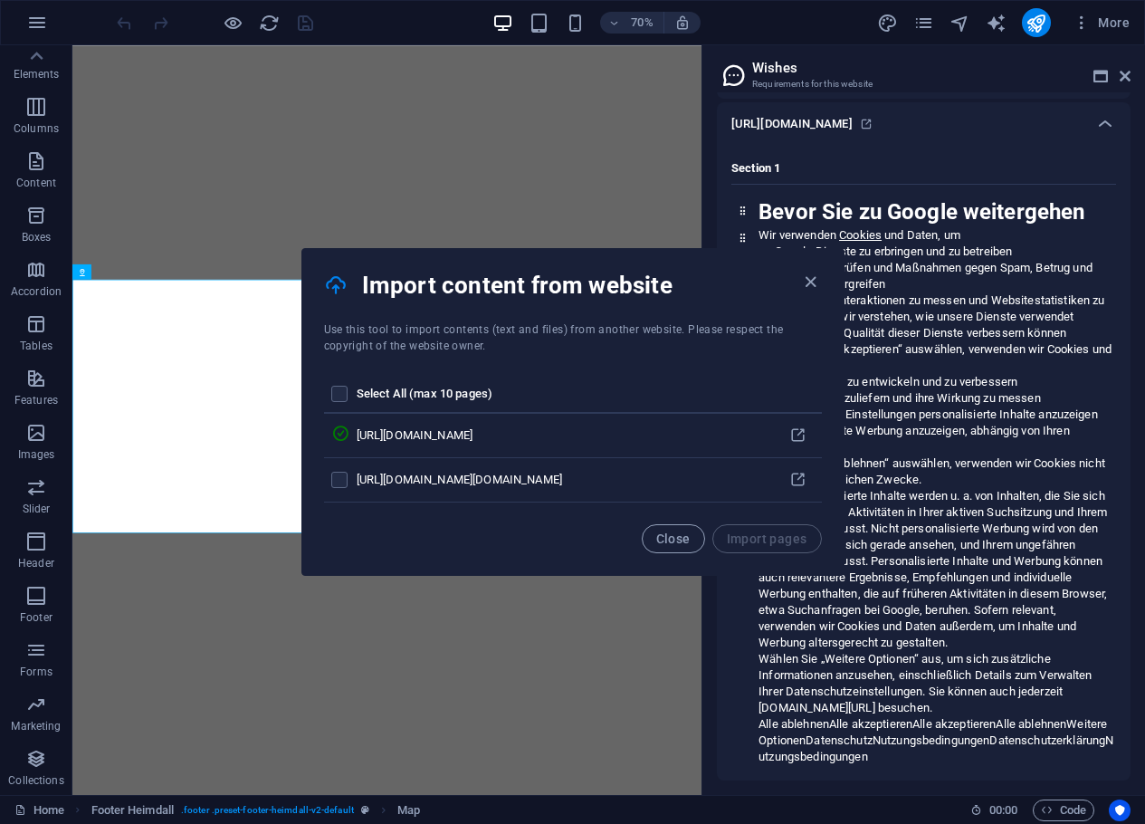
scroll to position [196, 0]
drag, startPoint x: 687, startPoint y: 531, endPoint x: 701, endPoint y: 534, distance: 14.1
click at [687, 531] on span "Close" at bounding box center [673, 538] width 34 height 14
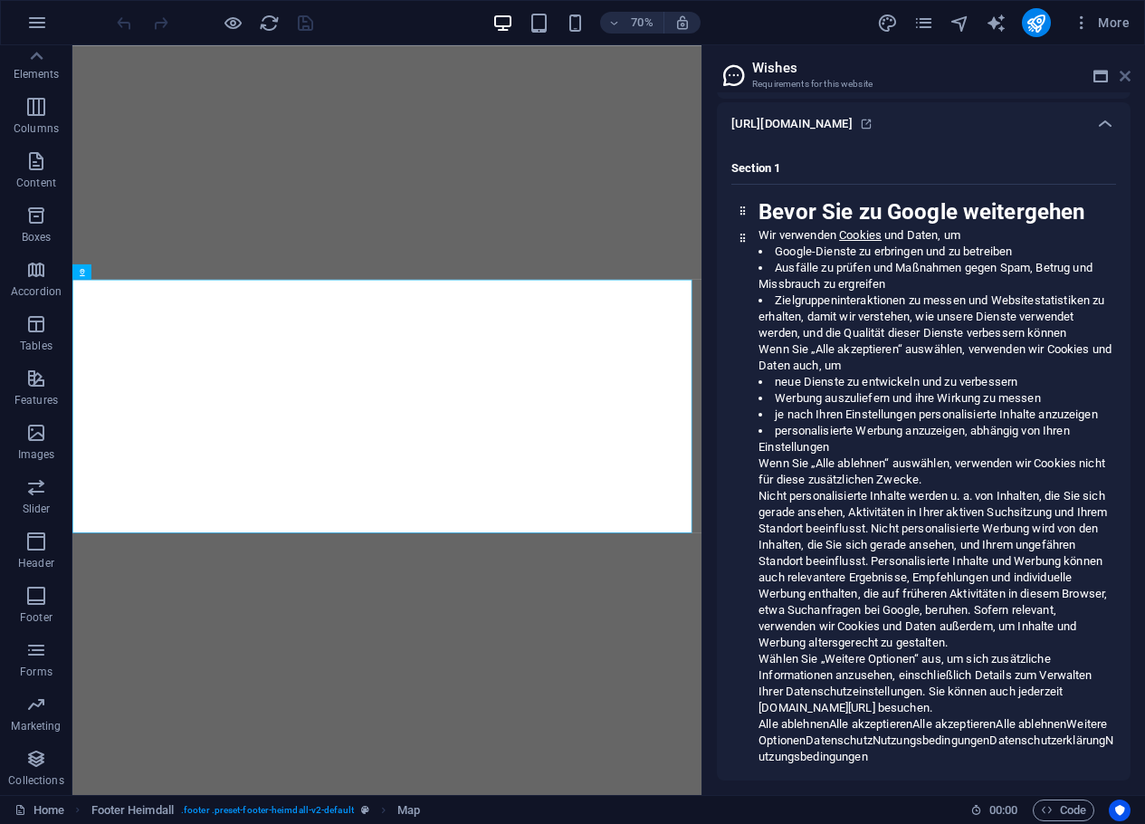
click at [1127, 74] on icon at bounding box center [1125, 76] width 11 height 14
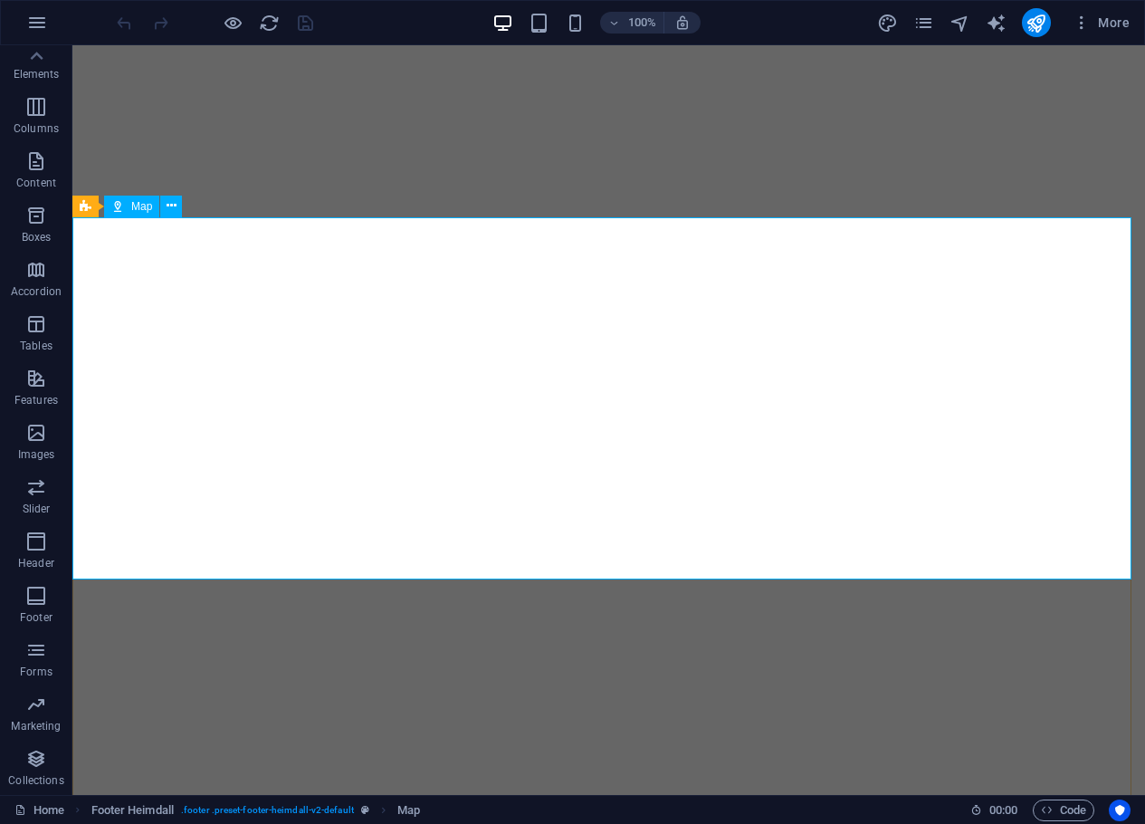
click at [135, 208] on span "Map" at bounding box center [141, 206] width 21 height 11
click at [170, 207] on icon at bounding box center [172, 205] width 10 height 19
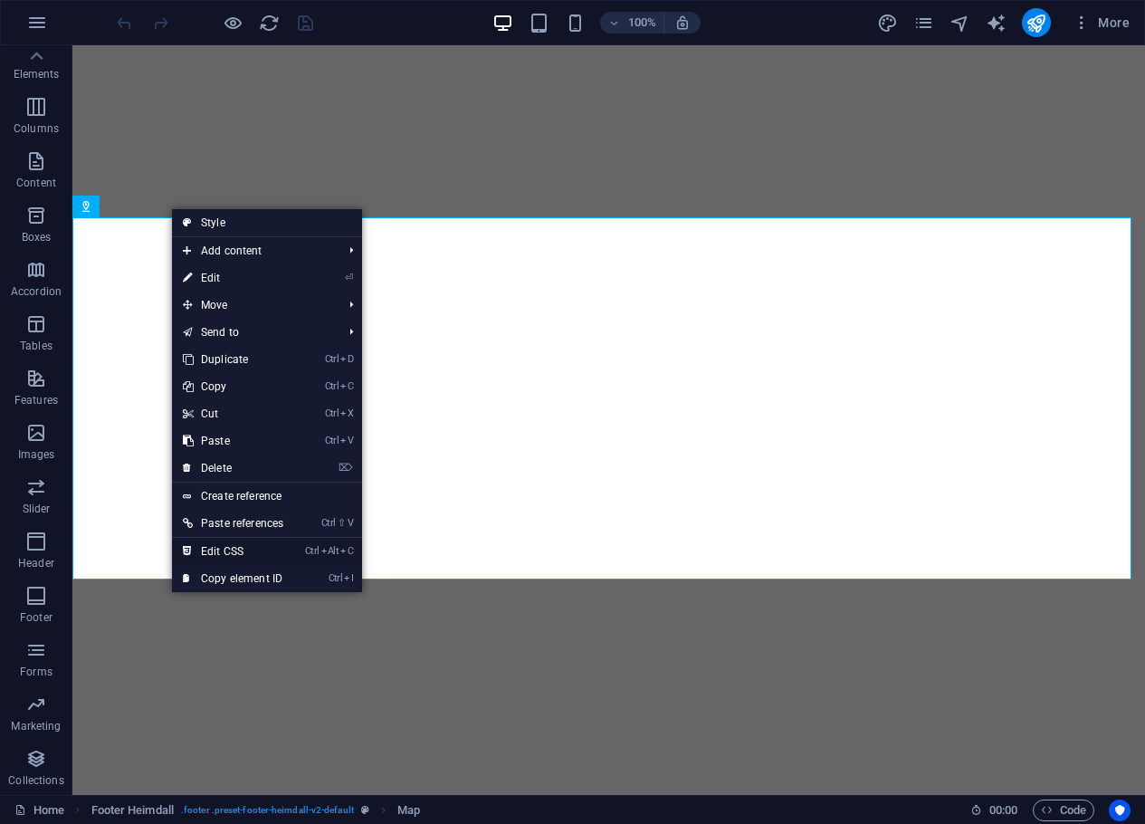
click at [225, 549] on link "Ctrl Alt C Edit CSS" at bounding box center [233, 551] width 122 height 27
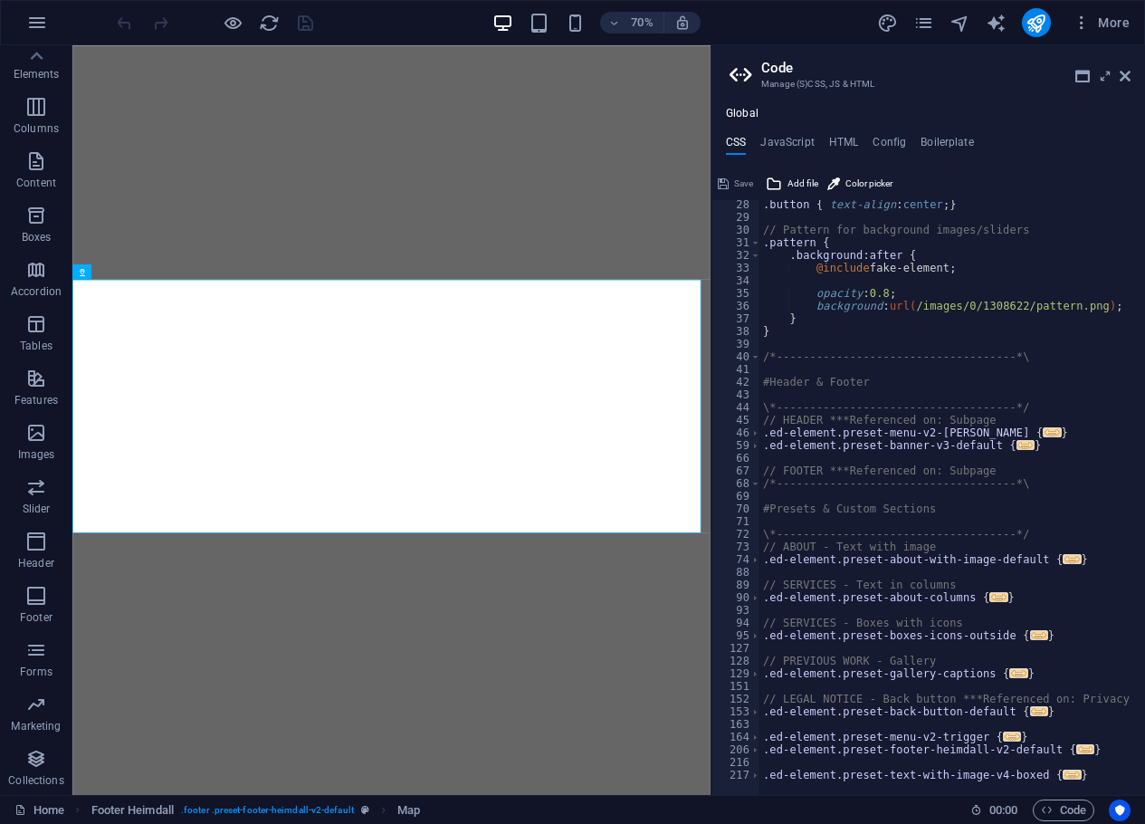
scroll to position [344, 0]
click at [1133, 73] on aside "Code Manage (S)CSS, JS & HTML Global CSS JavaScript HTML Config Boilerplate 28 …" at bounding box center [928, 420] width 435 height 750
click at [1133, 77] on aside "Code Manage (S)CSS, JS & HTML Global CSS JavaScript HTML Config Boilerplate 28 …" at bounding box center [928, 420] width 435 height 750
click at [1124, 77] on icon at bounding box center [1125, 76] width 11 height 14
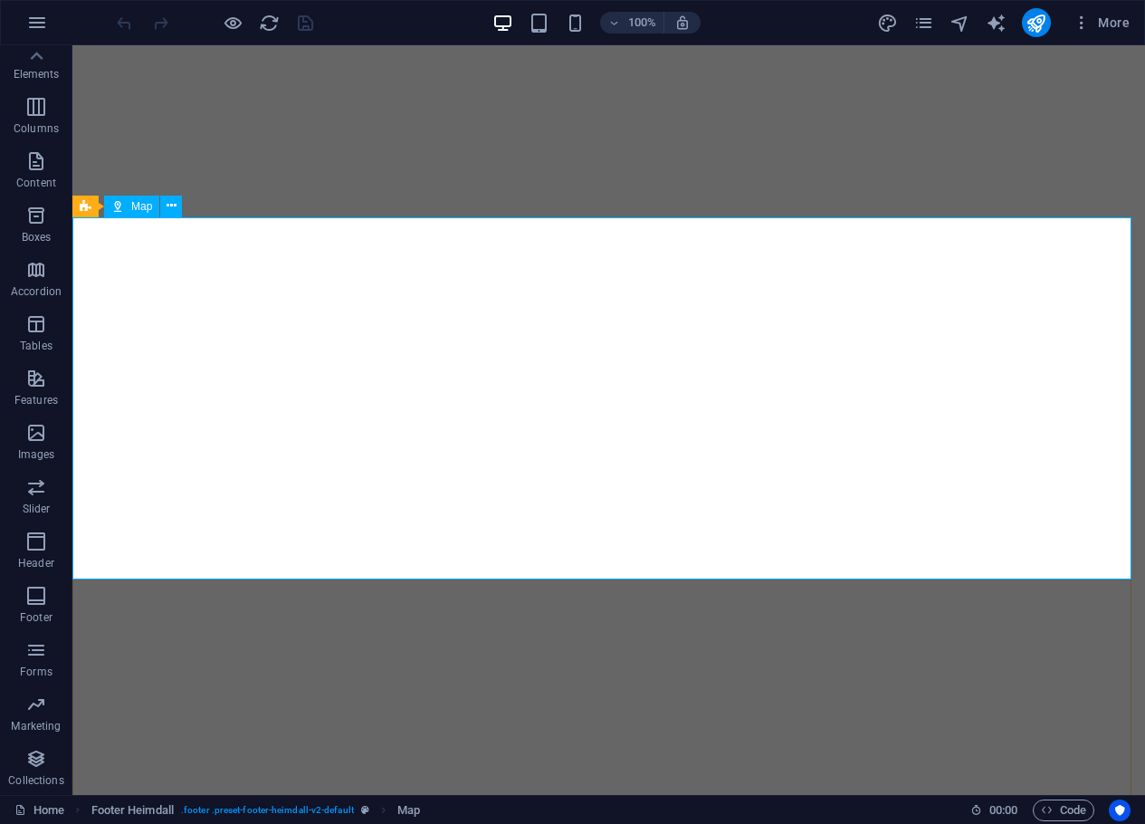
click at [128, 209] on div "Map" at bounding box center [131, 207] width 55 height 22
click at [135, 205] on span "Map" at bounding box center [141, 206] width 21 height 11
click at [170, 207] on icon at bounding box center [172, 205] width 10 height 19
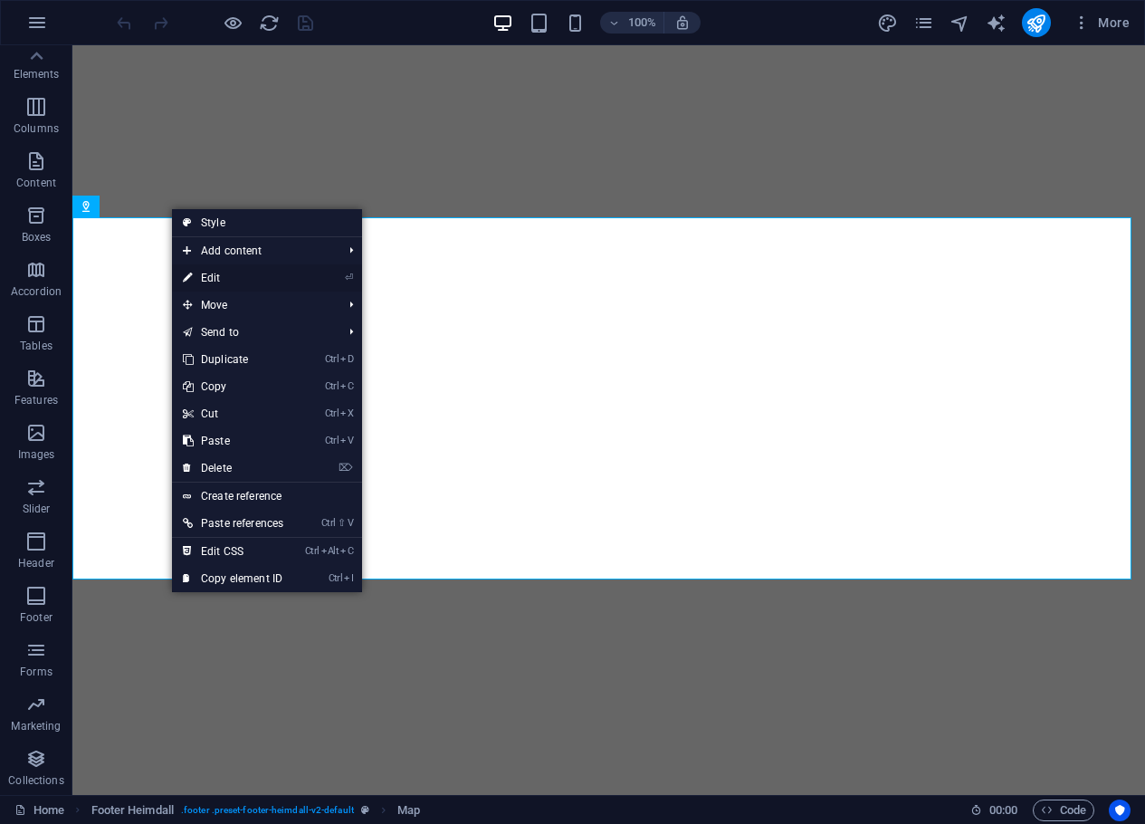
click at [212, 278] on link "⏎ Edit" at bounding box center [233, 277] width 122 height 27
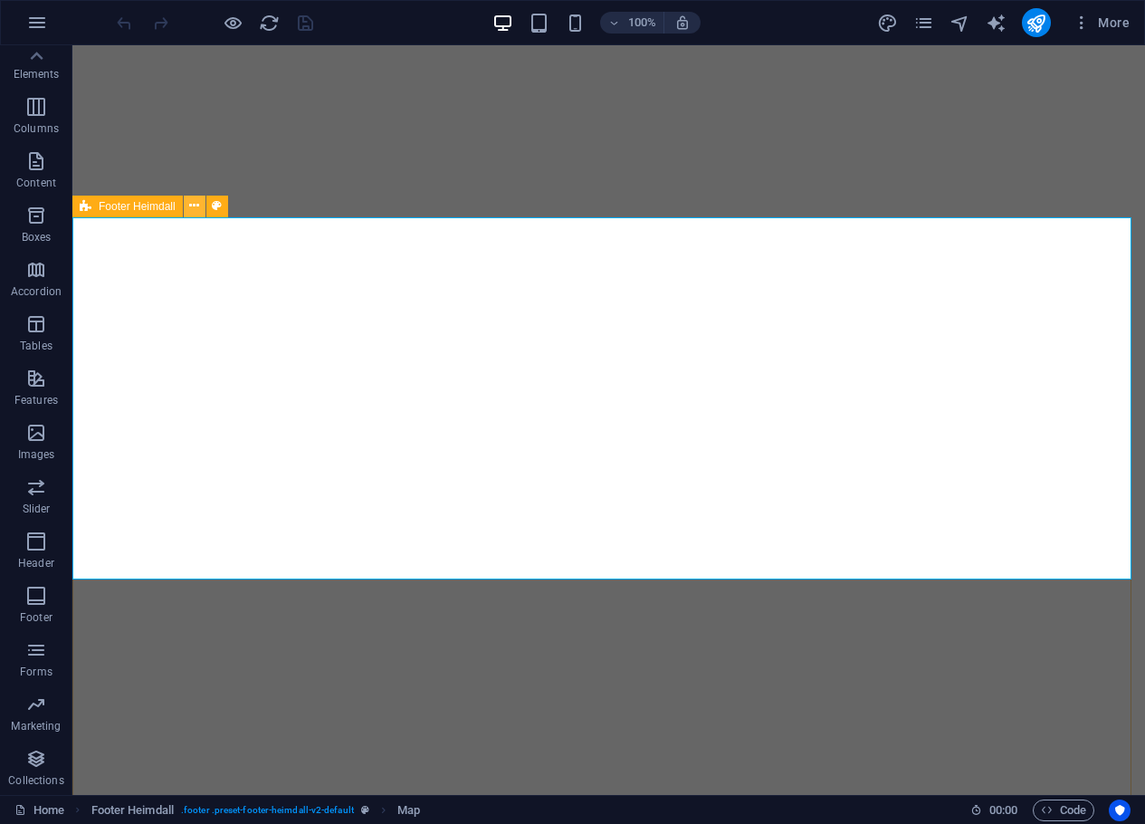
click at [193, 201] on icon at bounding box center [194, 205] width 10 height 19
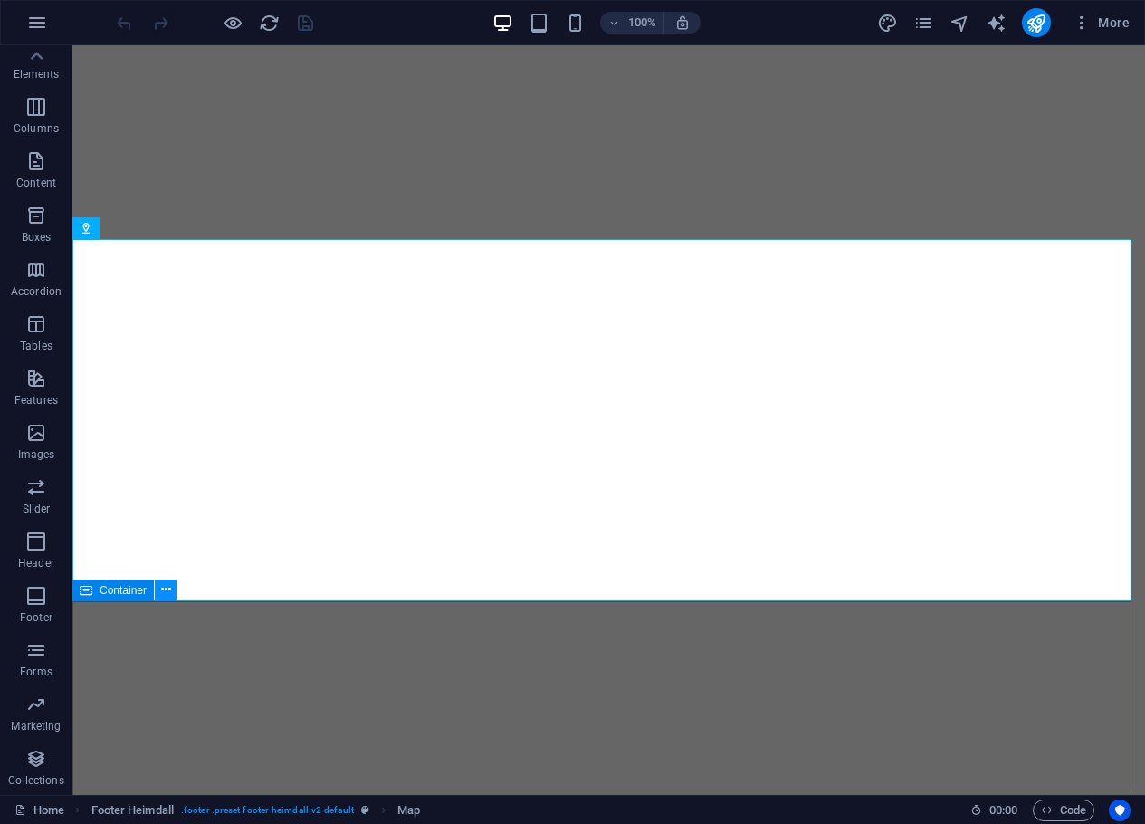
click at [163, 588] on icon at bounding box center [166, 589] width 10 height 19
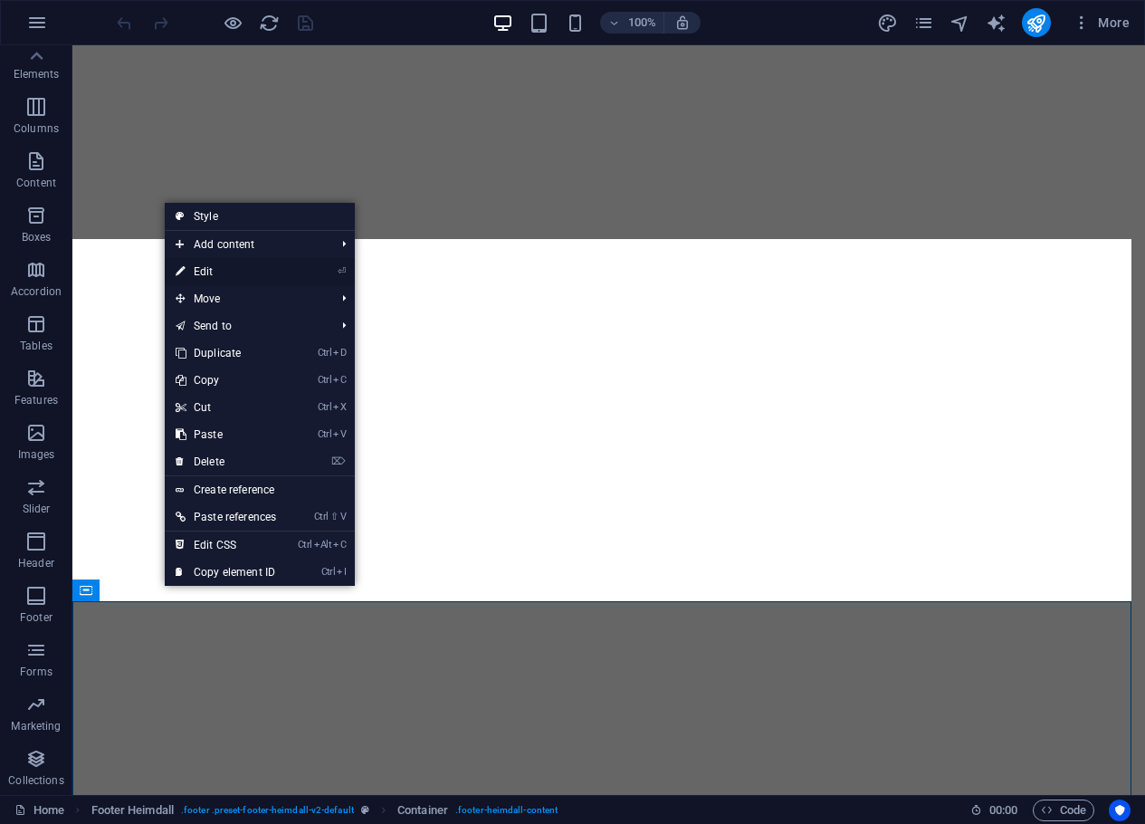
click at [210, 273] on link "⏎ Edit" at bounding box center [226, 271] width 122 height 27
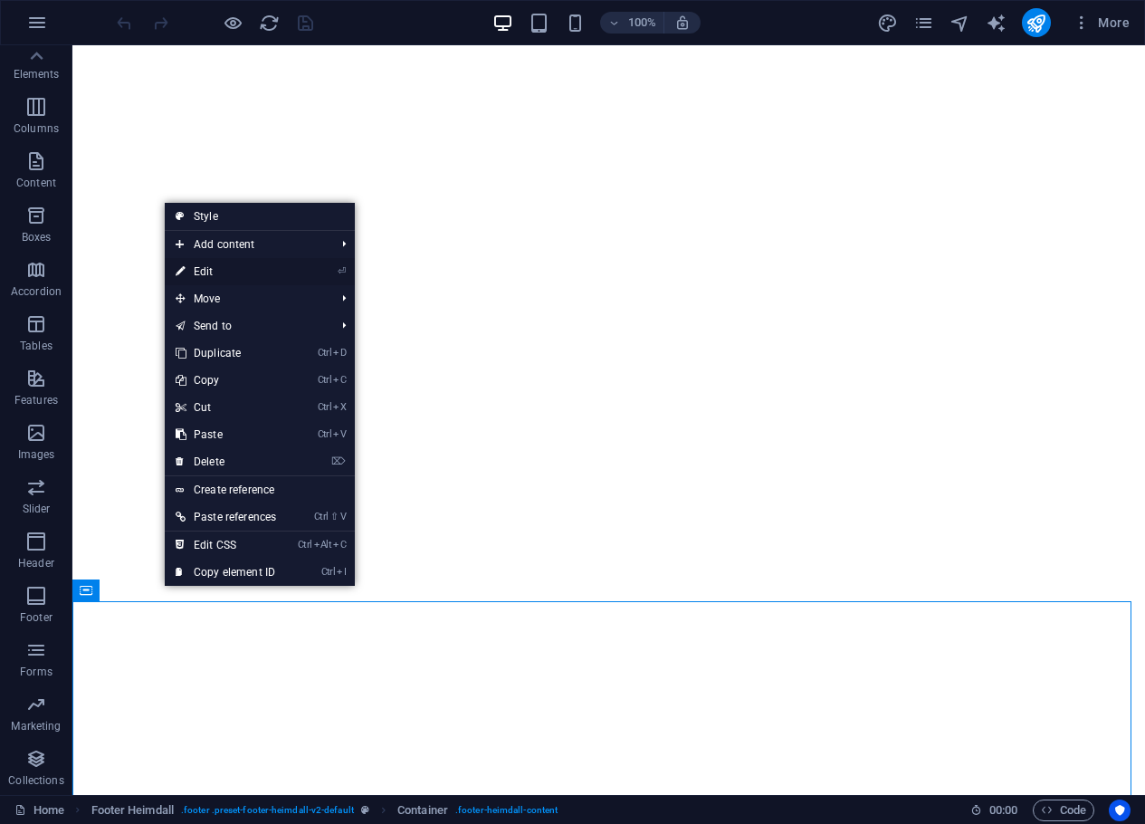
click at [202, 272] on link "⏎ Edit" at bounding box center [226, 271] width 122 height 27
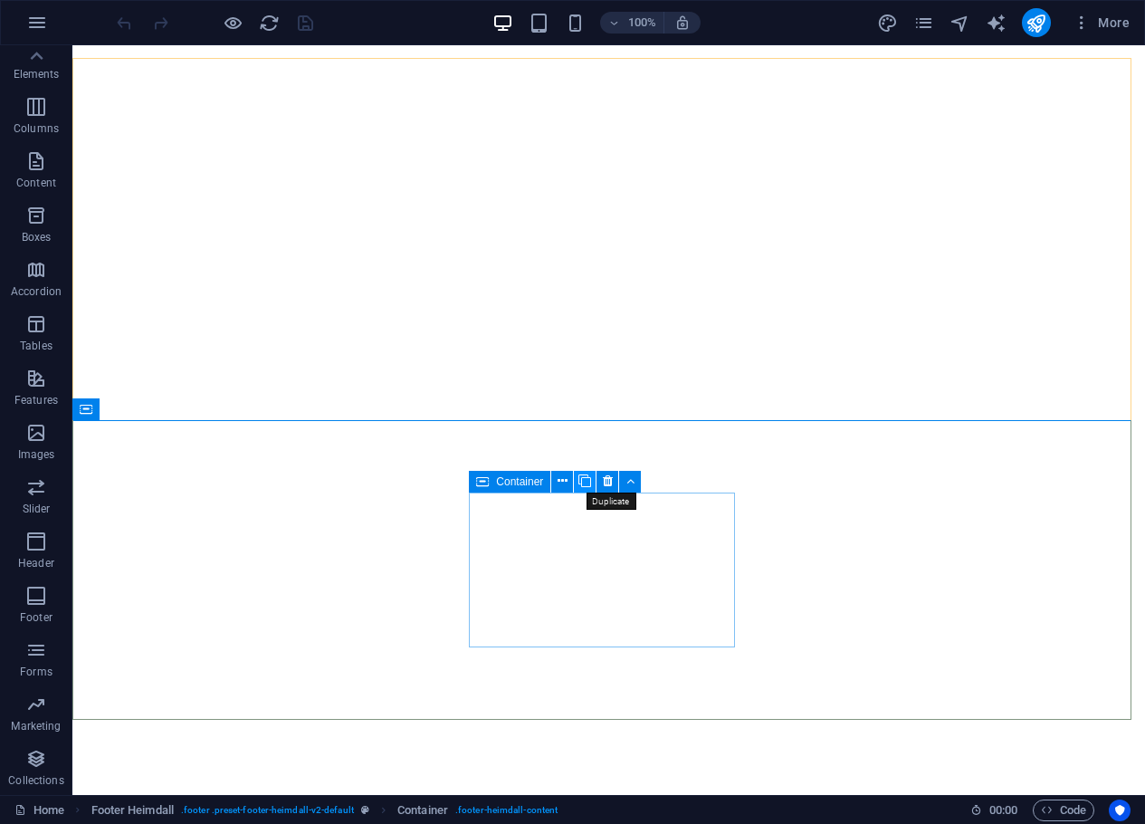
click at [582, 480] on icon at bounding box center [585, 481] width 13 height 19
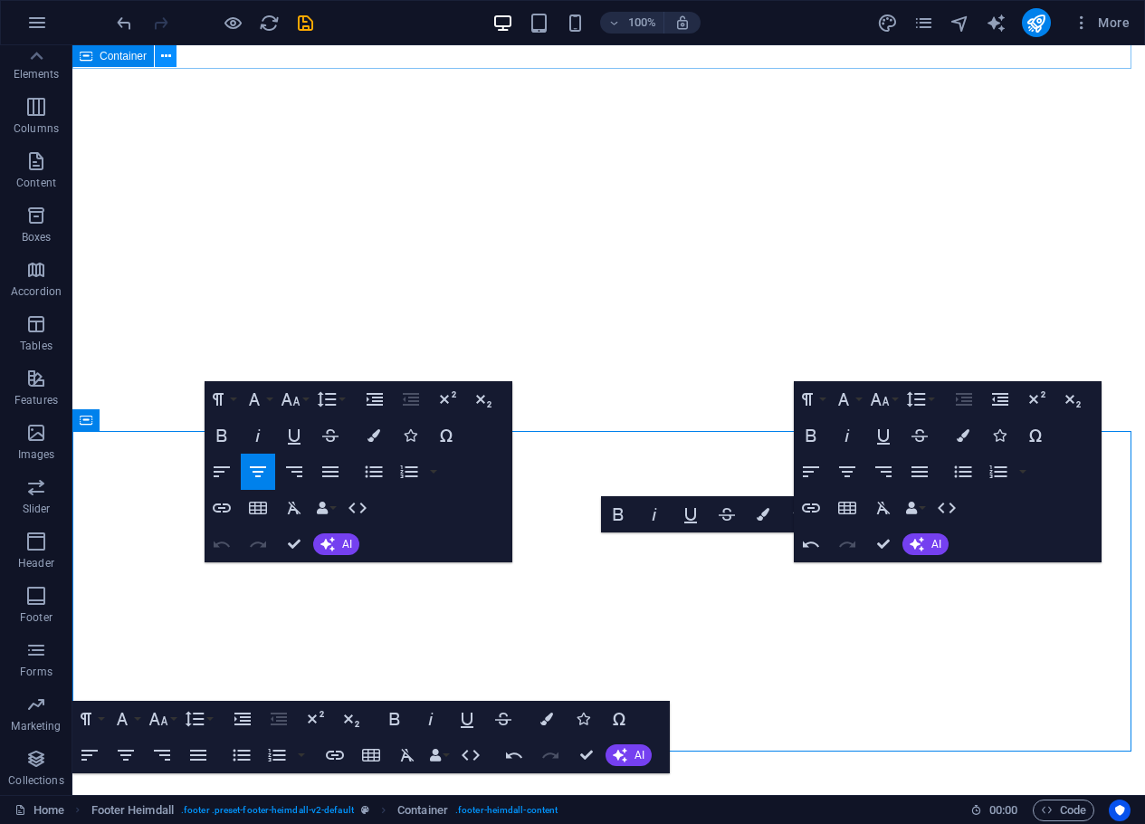
click at [169, 49] on icon at bounding box center [166, 56] width 10 height 19
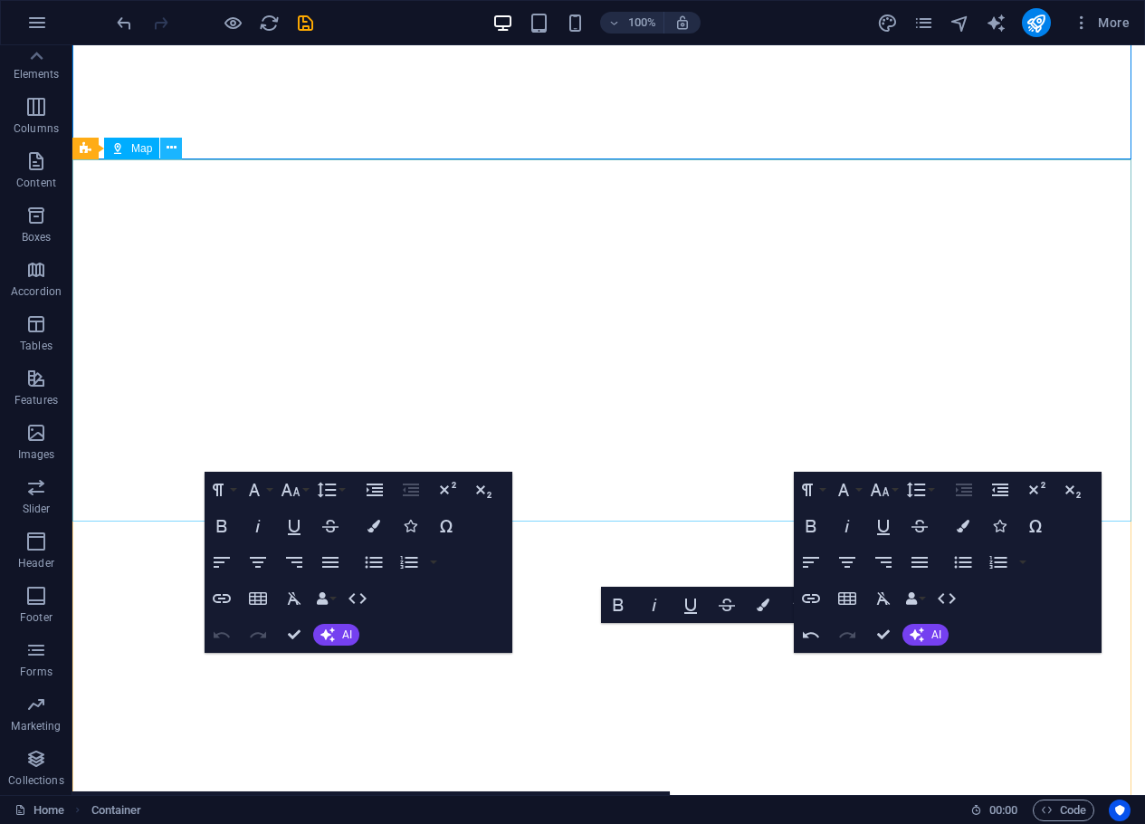
click at [168, 150] on icon at bounding box center [172, 148] width 10 height 19
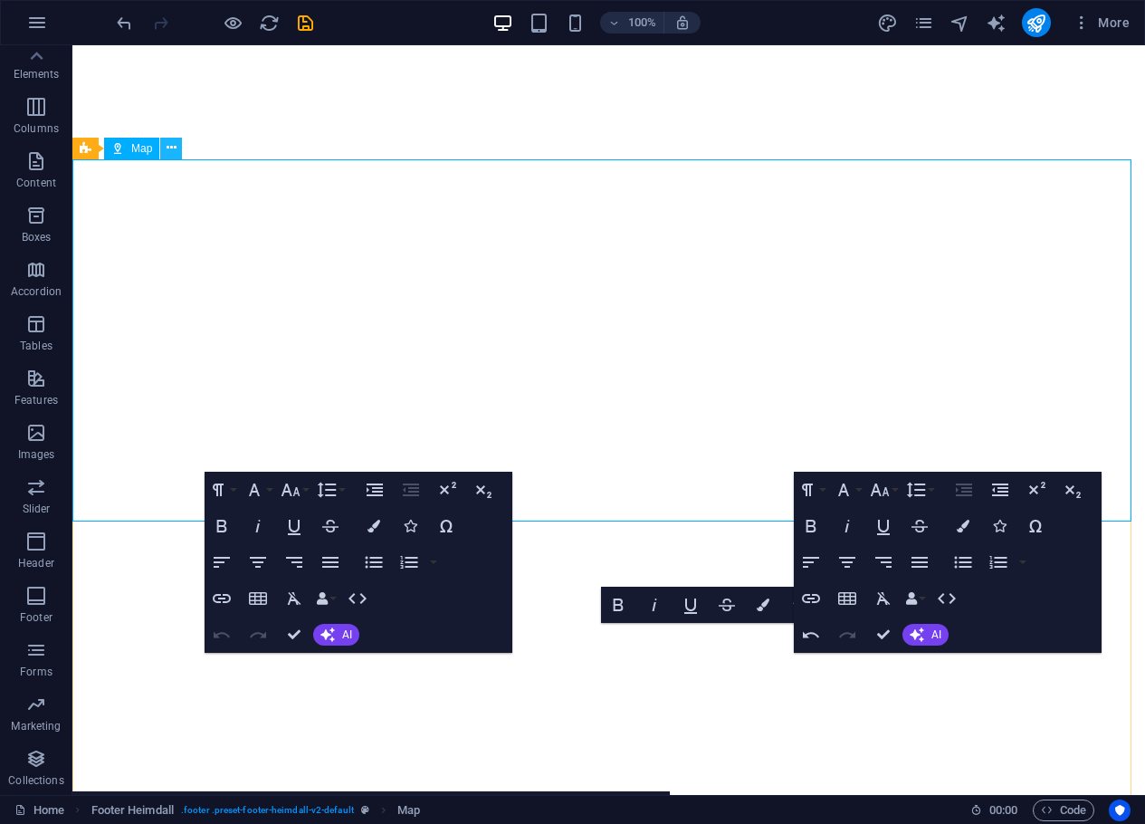
click at [168, 146] on icon at bounding box center [172, 148] width 10 height 19
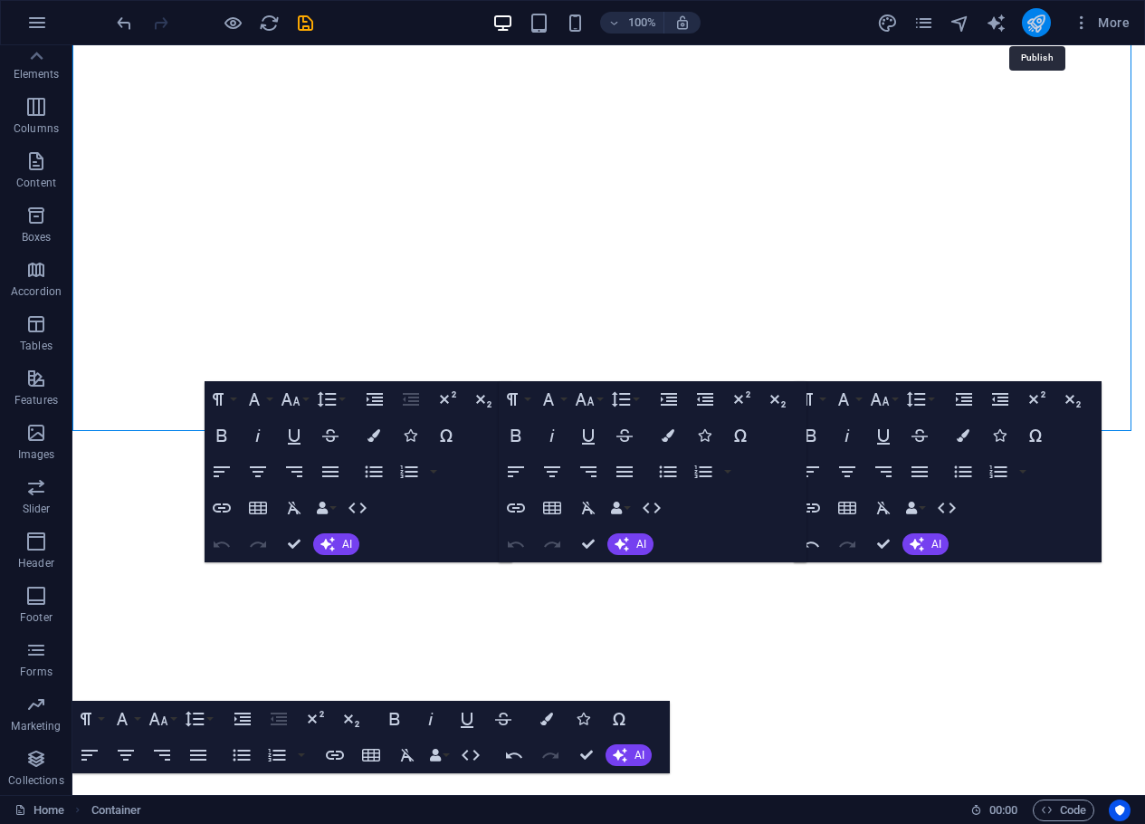
click at [1039, 21] on icon "publish" at bounding box center [1036, 23] width 21 height 21
